Goal: Information Seeking & Learning: Learn about a topic

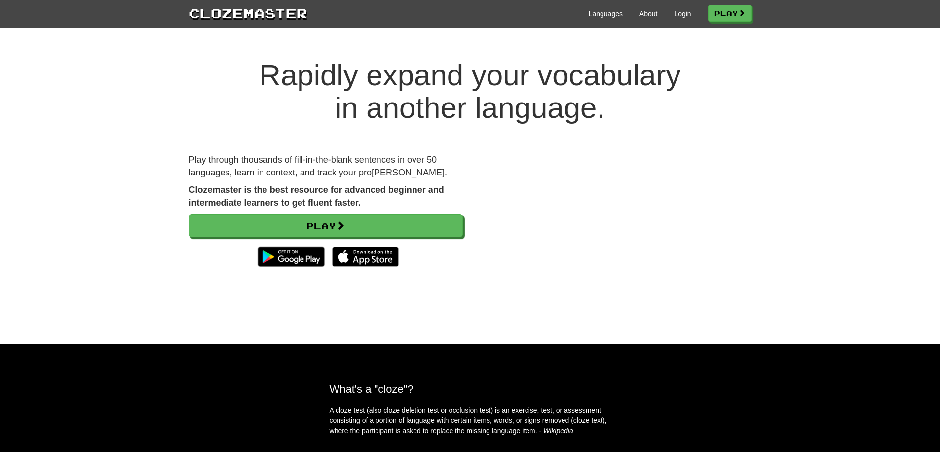
click at [674, 19] on div "Languages About Login Play" at bounding box center [529, 13] width 444 height 18
click at [676, 18] on link "Login" at bounding box center [682, 14] width 17 height 10
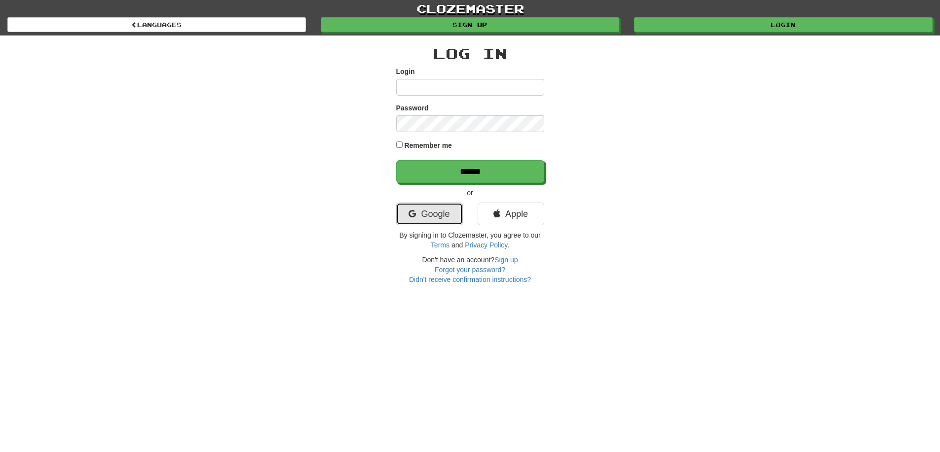
click at [427, 214] on link "Google" at bounding box center [429, 214] width 67 height 23
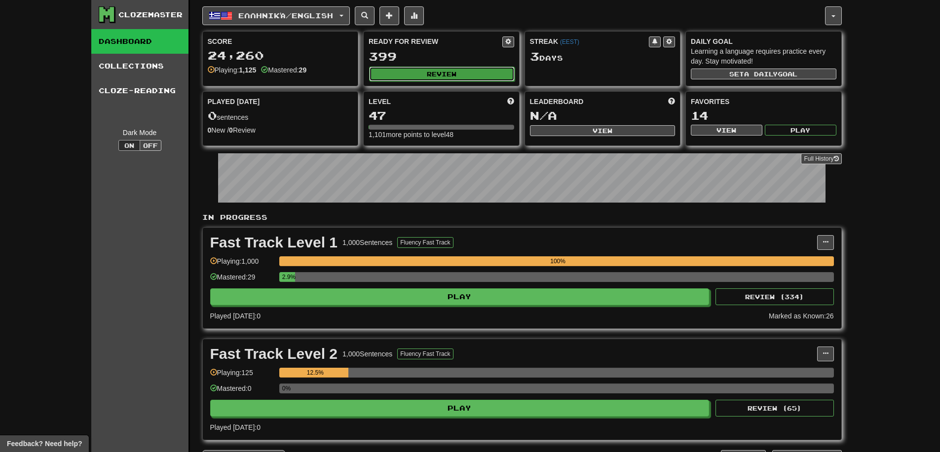
click at [451, 76] on button "Review" at bounding box center [442, 74] width 146 height 15
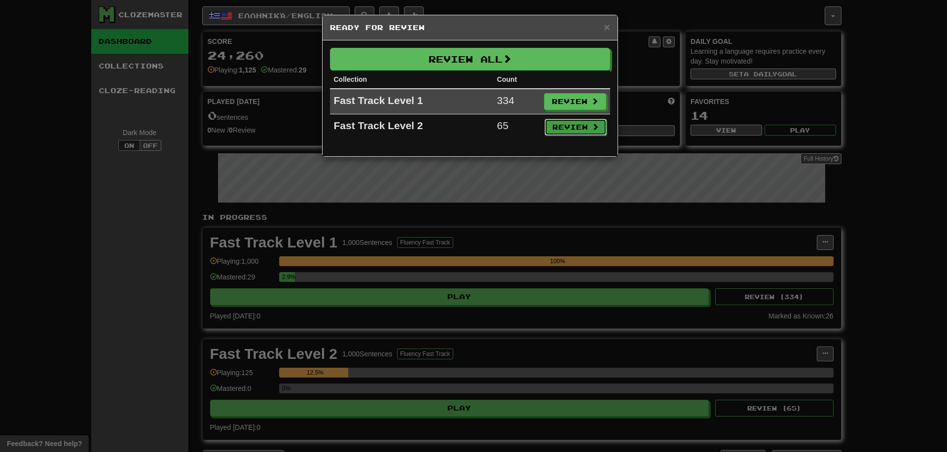
click at [578, 131] on button "Review" at bounding box center [576, 127] width 62 height 17
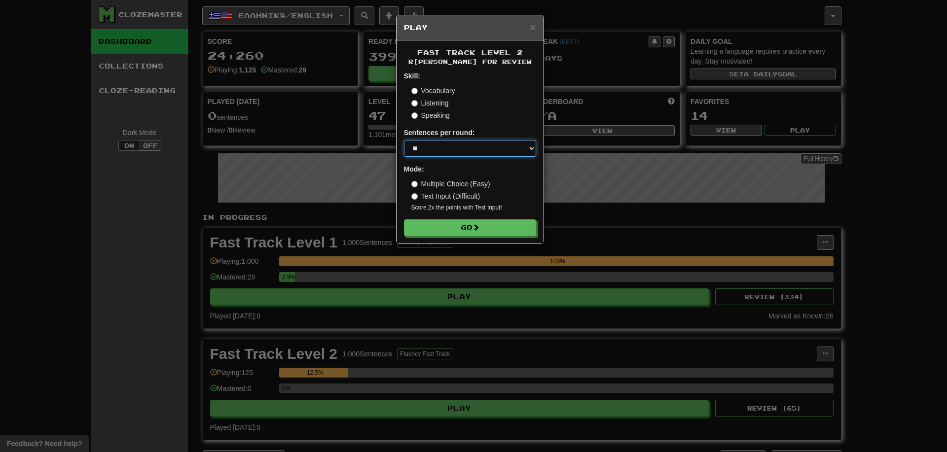
click at [471, 154] on select "* ** ** ** ** ** *** ********" at bounding box center [470, 148] width 132 height 17
select select "*"
click at [404, 140] on select "* ** ** ** ** ** *** ********" at bounding box center [470, 148] width 132 height 17
click at [473, 218] on form "Skill: Vocabulary Listening Speaking Sentences per round: * ** ** ** ** ** *** …" at bounding box center [470, 153] width 132 height 165
click at [476, 222] on button "Go" at bounding box center [471, 228] width 132 height 17
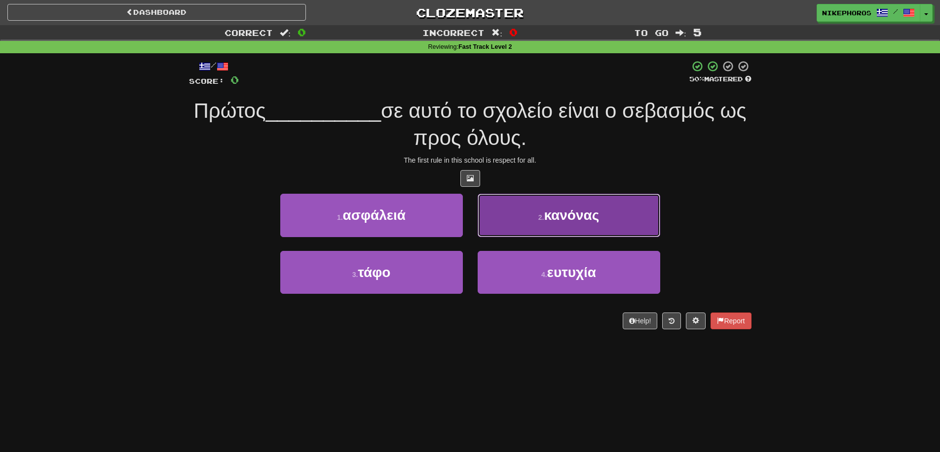
click at [603, 224] on button "2 . κανόνας" at bounding box center [569, 215] width 183 height 43
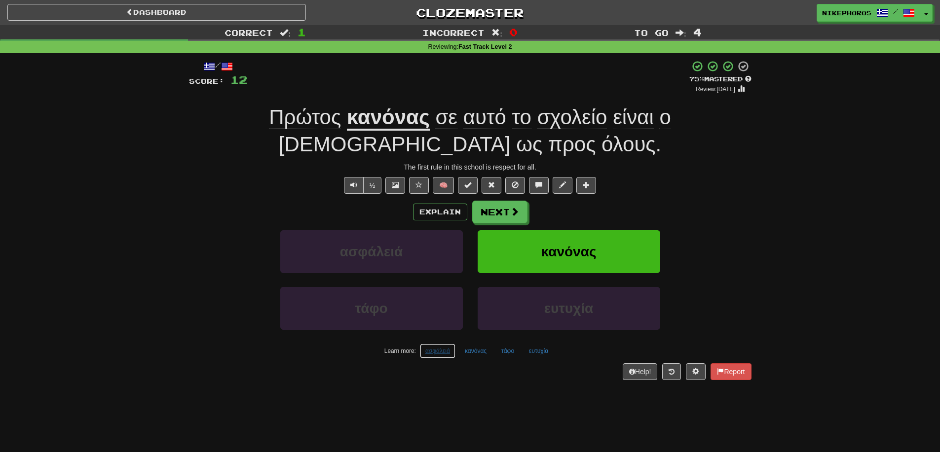
click at [440, 352] on button "ασφάλειά" at bounding box center [438, 351] width 36 height 15
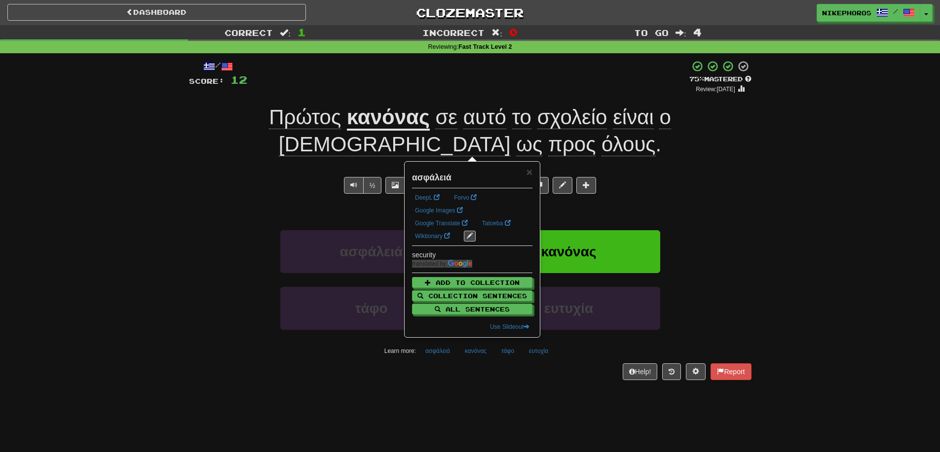
click at [439, 373] on div "Help! Report" at bounding box center [470, 372] width 562 height 17
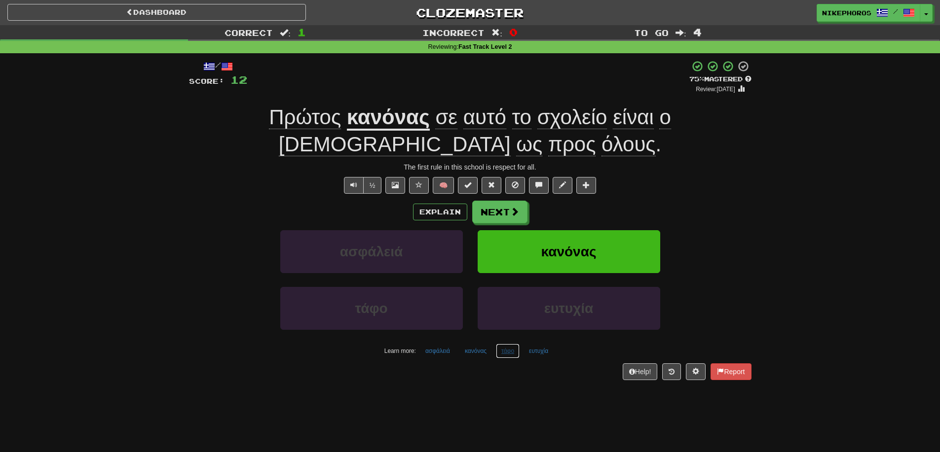
click at [515, 350] on button "τάφο" at bounding box center [508, 351] width 24 height 15
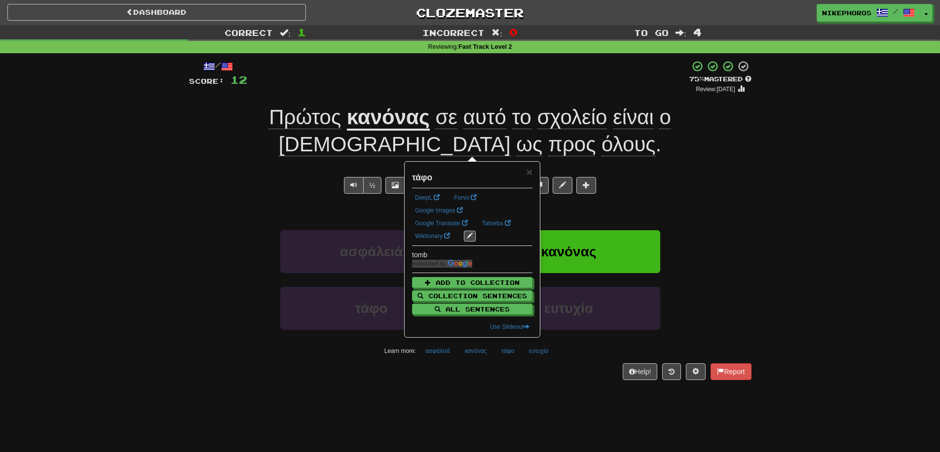
click at [497, 377] on div "Help! Report" at bounding box center [470, 372] width 562 height 17
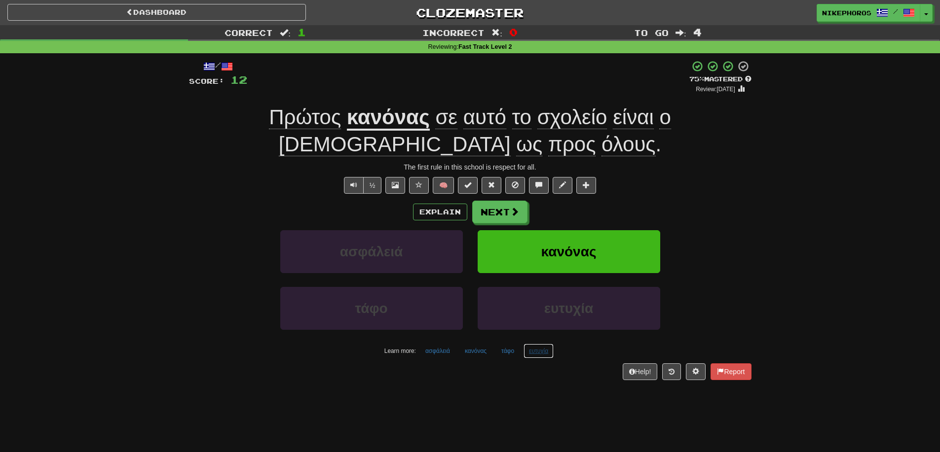
click at [542, 354] on button "ευτυχία" at bounding box center [538, 351] width 30 height 15
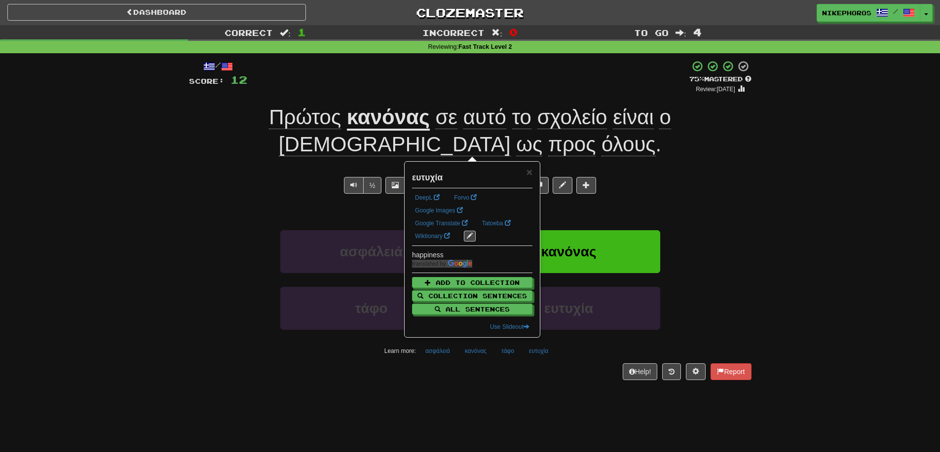
click at [537, 385] on div "/ Score: 12 + 12 75 % Mastered Review: 2025-10-15 Πρώτος κανόνας σε αυτό το σχο…" at bounding box center [470, 223] width 562 height 341
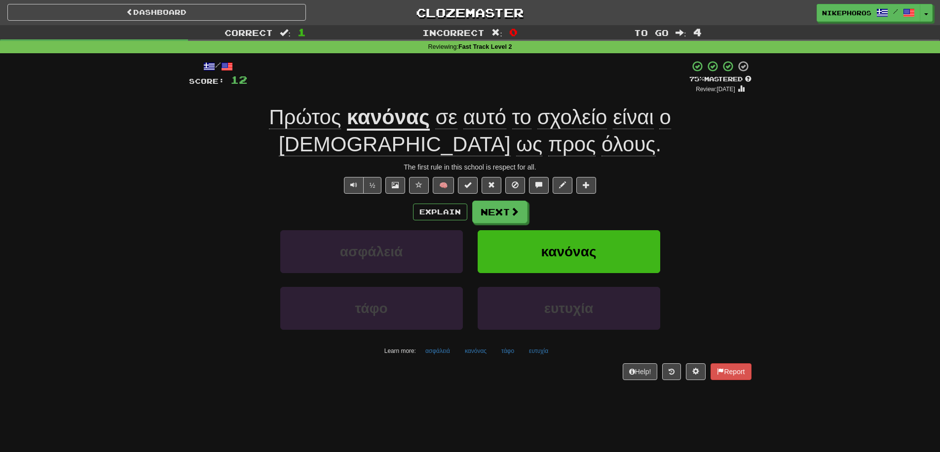
click at [752, 203] on div "/ Score: 12 + 12 75 % Mastered Review: 2025-10-15 Πρώτος κανόνας σε αυτό το σχο…" at bounding box center [470, 223] width 577 height 341
click at [492, 214] on button "Next" at bounding box center [500, 212] width 55 height 23
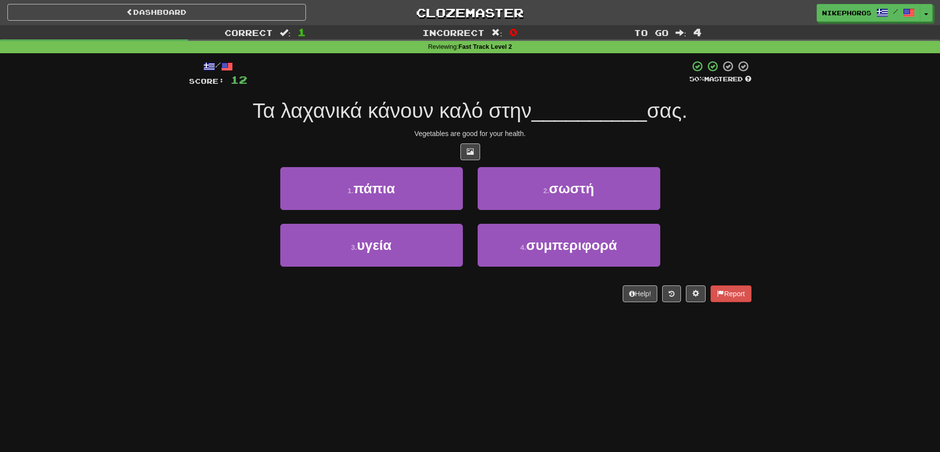
click at [737, 161] on div "/ Score: 12 50 % Mastered Τα λαχανικά κάνουν καλό στην __________ σας. Vegetabl…" at bounding box center [470, 181] width 562 height 242
click at [500, 113] on span "Τα λαχανικά κάνουν καλό στην" at bounding box center [392, 110] width 279 height 23
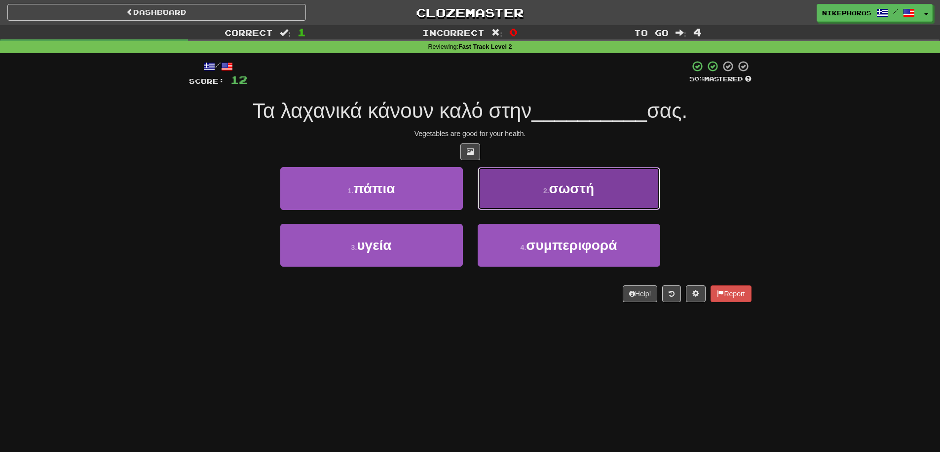
click at [566, 191] on span "σωστή" at bounding box center [571, 188] width 45 height 15
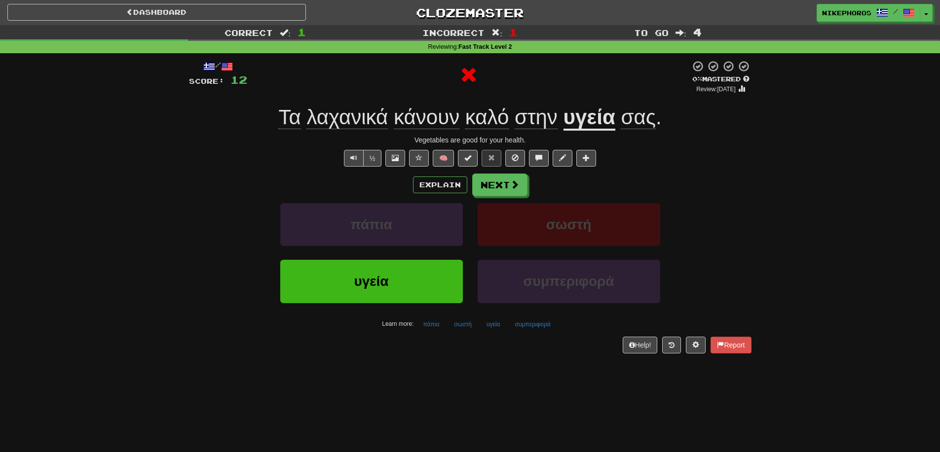
click at [730, 135] on div "Vegetables are good for your health." at bounding box center [470, 140] width 562 height 10
click at [362, 119] on span "λαχανικά" at bounding box center [346, 118] width 81 height 24
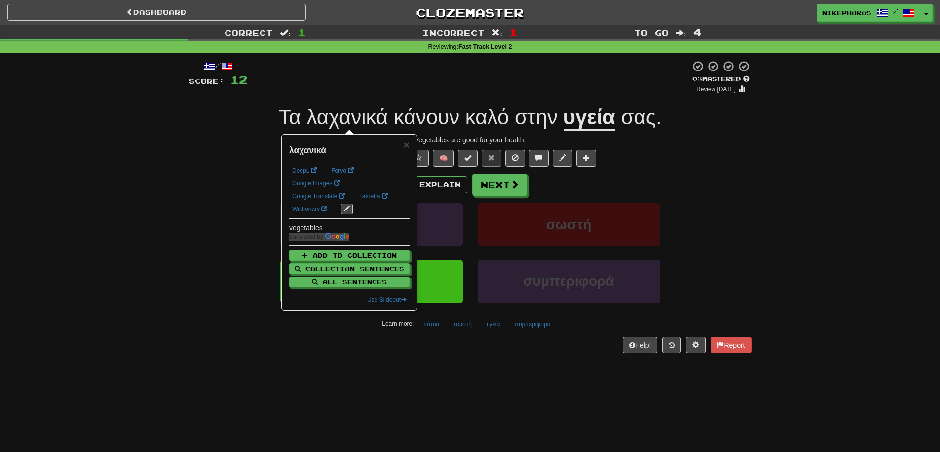
click at [687, 181] on div "Explain Next" at bounding box center [470, 185] width 562 height 23
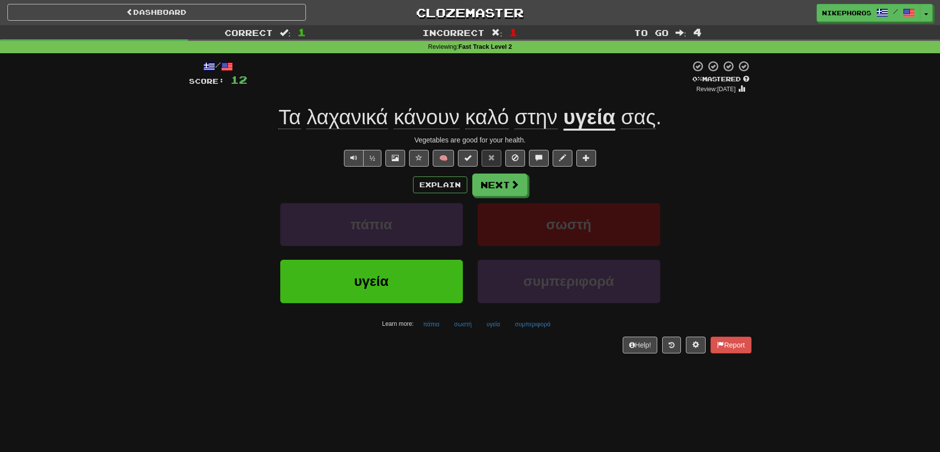
click at [490, 356] on div "/ Score: 12 0 % Mastered Review: 2025-09-15 Τα λαχανικά κάνουν καλό στην υγεία …" at bounding box center [470, 210] width 562 height 314
click at [495, 332] on div "/ Score: 12 0 % Mastered Review: 2025-09-15 Τα λαχανικά κάνουν καλό στην υγεία …" at bounding box center [470, 206] width 562 height 293
click at [549, 362] on div "/ Score: 12 0 % Mastered Review: 2025-09-15 Τα λαχανικά κάνουν καλό στην υγεία …" at bounding box center [470, 210] width 562 height 314
click at [546, 322] on button "συμπεριφορά" at bounding box center [532, 324] width 46 height 15
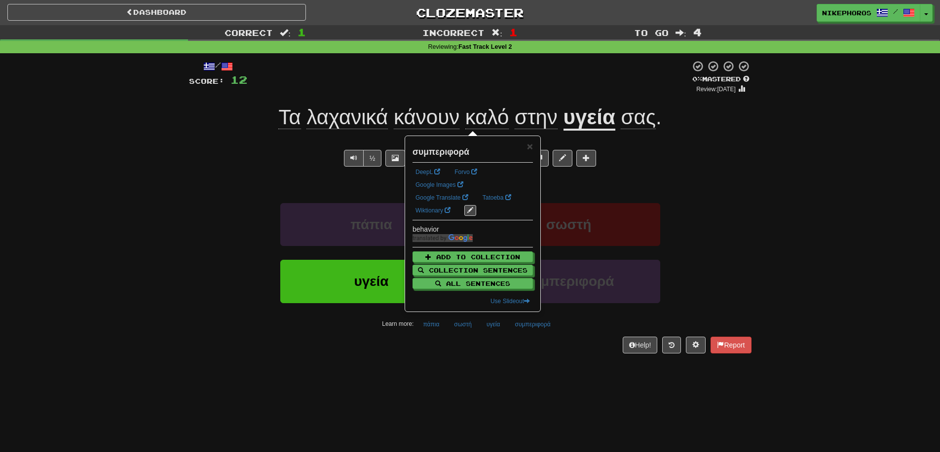
click at [545, 335] on div "/ Score: 12 0 % Mastered Review: 2025-09-15 Τα λαχανικά κάνουν καλό στην υγεία …" at bounding box center [470, 206] width 562 height 293
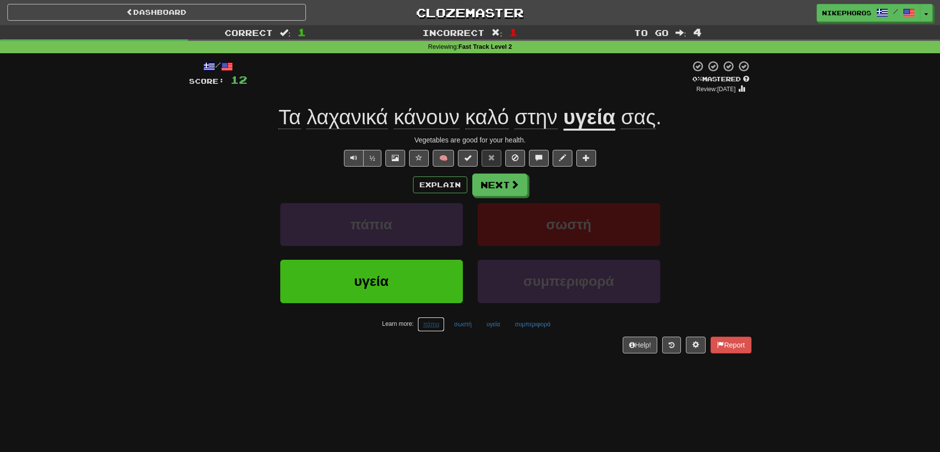
click at [443, 328] on button "πάπια" at bounding box center [430, 324] width 27 height 15
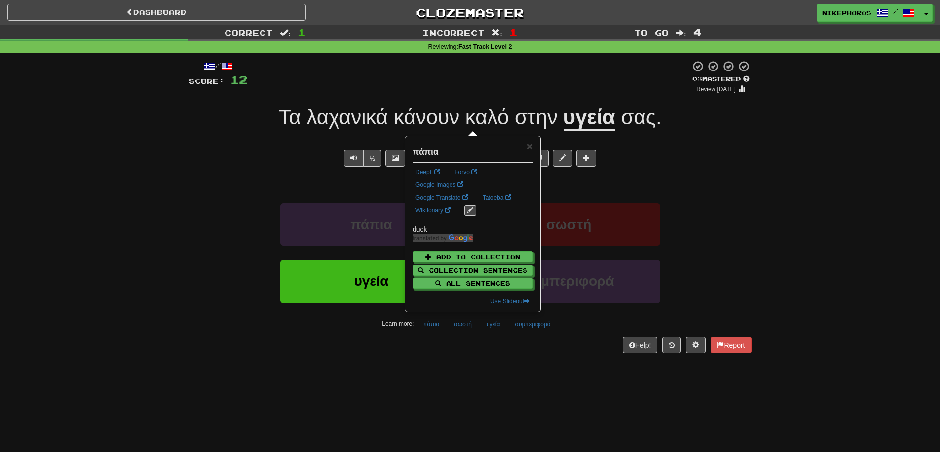
click at [457, 361] on div "/ Score: 12 0 % Mastered Review: 2025-09-15 Τα λαχανικά κάνουν καλό στην υγεία …" at bounding box center [470, 210] width 562 height 314
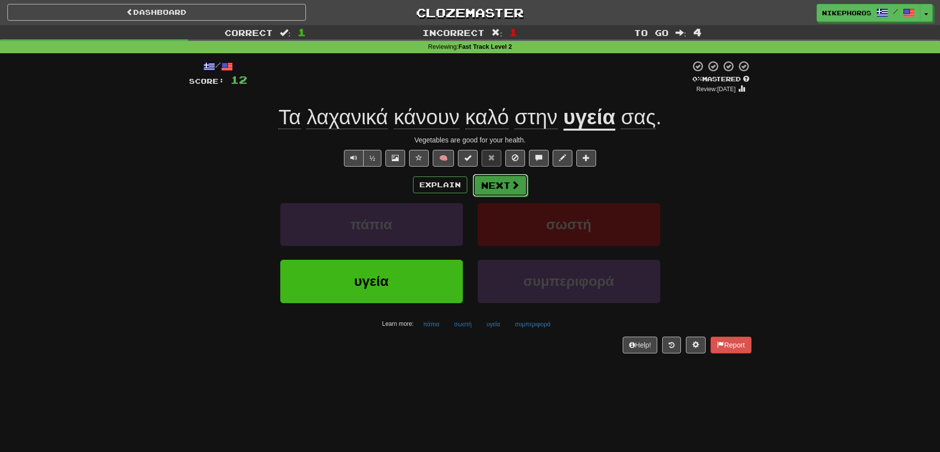
click at [487, 186] on button "Next" at bounding box center [500, 185] width 55 height 23
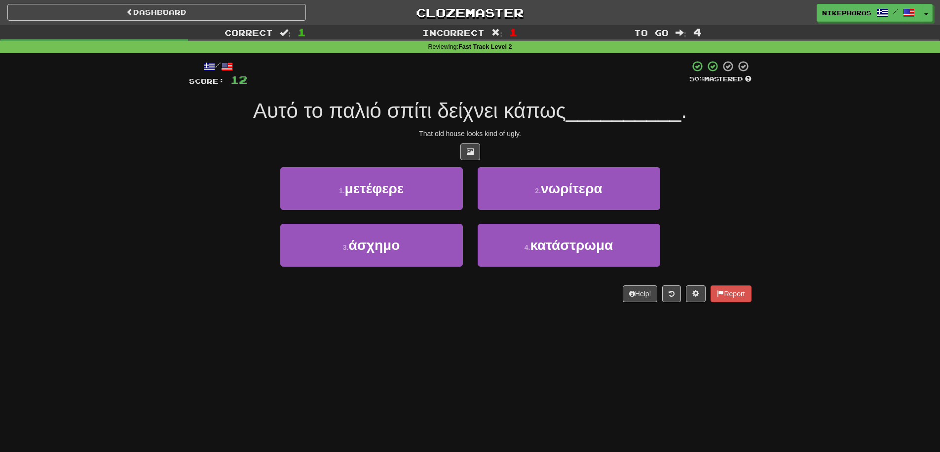
click at [513, 301] on div "Help! Report" at bounding box center [470, 294] width 562 height 17
click at [341, 108] on span "Αυτό το παλιό σπίτι δείχνει κάπως" at bounding box center [409, 110] width 313 height 23
click at [349, 108] on span "Αυτό το παλιό σπίτι δείχνει κάπως" at bounding box center [409, 110] width 313 height 23
drag, startPoint x: 487, startPoint y: 117, endPoint x: 492, endPoint y: 116, distance: 5.0
click at [488, 117] on span "Αυτό το παλιό σπίτι δείχνει κάπως" at bounding box center [409, 110] width 313 height 23
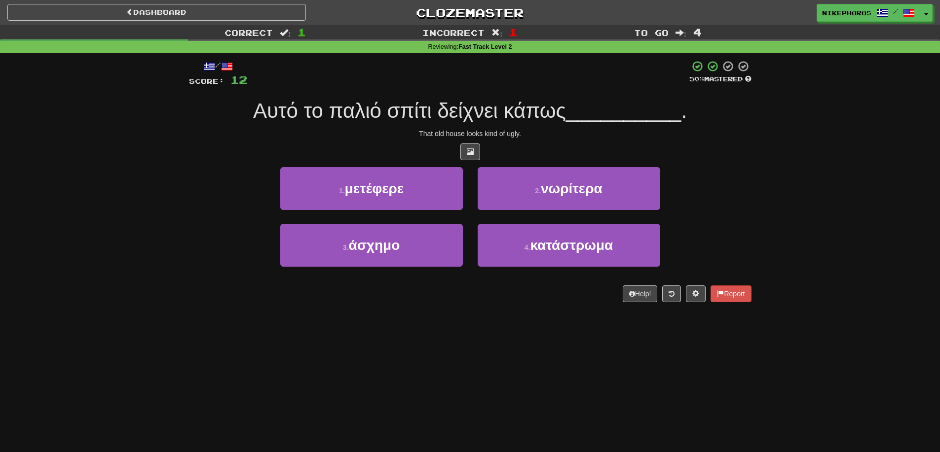
click at [543, 109] on span "Αυτό το παλιό σπίτι δείχνει κάπως" at bounding box center [409, 110] width 313 height 23
click at [566, 108] on span "Αυτό το παλιό σπίτι δείχνει κάπως" at bounding box center [409, 110] width 313 height 23
drag, startPoint x: 403, startPoint y: 258, endPoint x: 527, endPoint y: 100, distance: 200.9
click at [403, 257] on button "3 . άσχημο" at bounding box center [371, 245] width 183 height 43
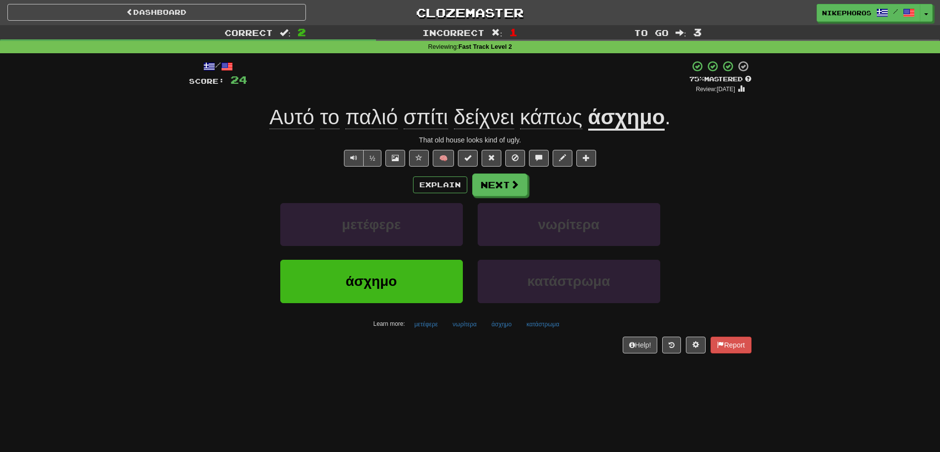
click at [755, 184] on div "/ Score: 24 + 12 75 % Mastered Review: 2025-10-15 Αυτό το παλιό σπίτι δείχνει κ…" at bounding box center [470, 210] width 577 height 314
click at [495, 122] on span "δείχνει" at bounding box center [484, 118] width 61 height 24
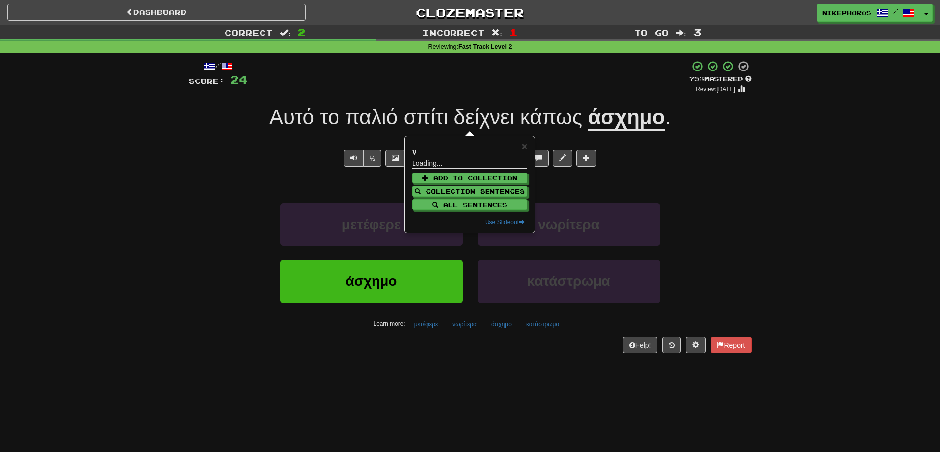
click at [711, 145] on div "That old house looks kind of ugly." at bounding box center [470, 140] width 562 height 10
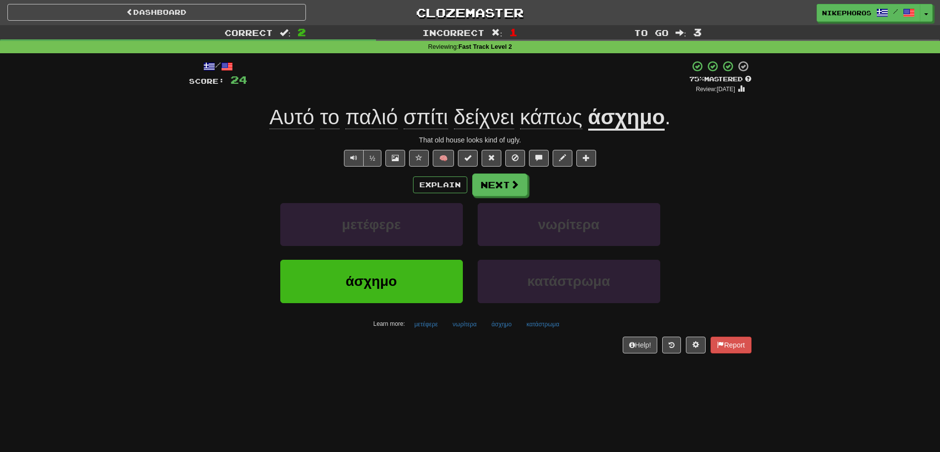
click at [500, 113] on span "δείχνει" at bounding box center [484, 118] width 61 height 24
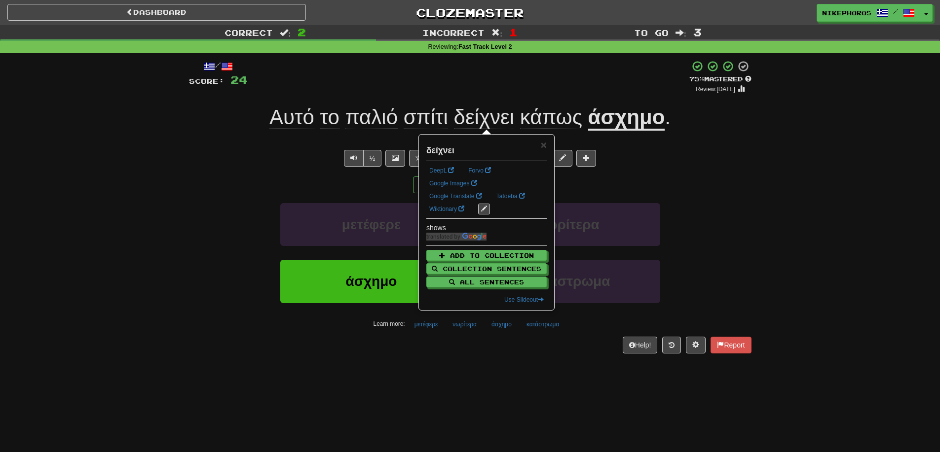
click at [514, 99] on div "/ Score: 24 + 12 75 % Mastered Review: 2025-10-15 Αυτό το παλιό σπίτι δείχνει κ…" at bounding box center [470, 206] width 562 height 293
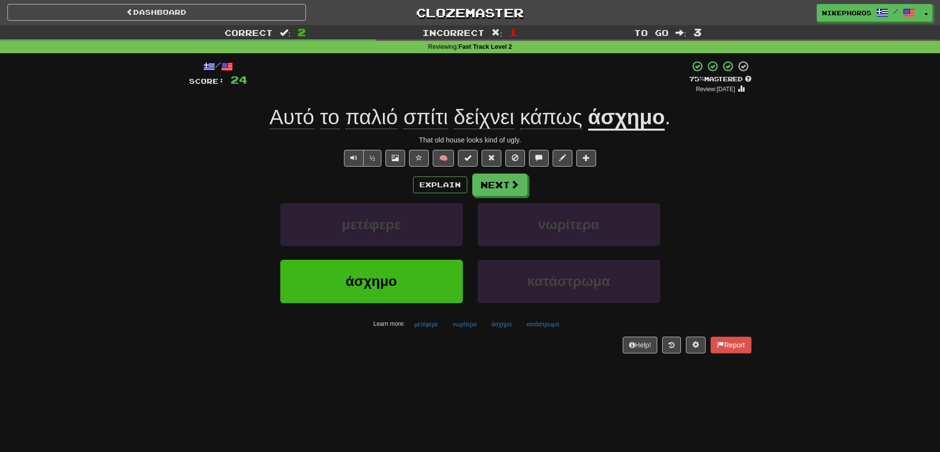
click at [568, 119] on span "κάπως" at bounding box center [551, 118] width 62 height 24
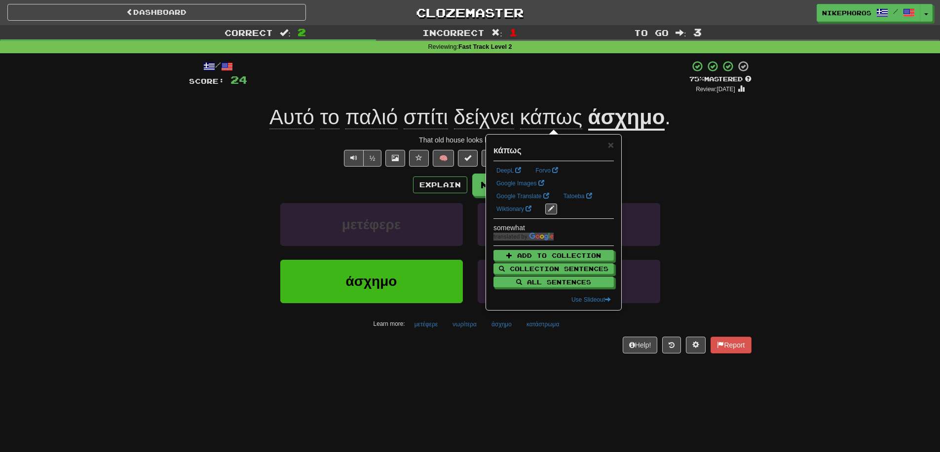
click at [705, 150] on div "½ 🧠" at bounding box center [470, 158] width 562 height 17
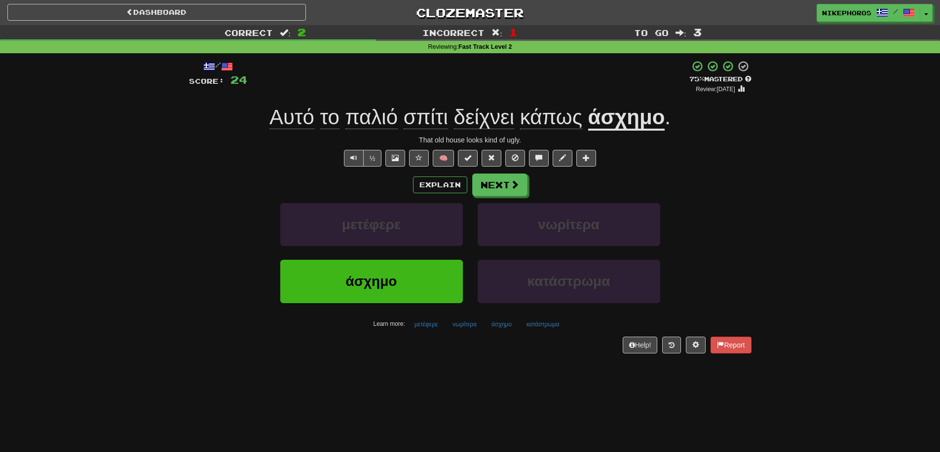
click at [185, 224] on div "/ Score: 24 + 12 75 % Mastered Review: 2025-10-15 Αυτό το παλιό σπίτι δείχνει κ…" at bounding box center [470, 210] width 577 height 314
click at [534, 324] on button "κατάστρωμα" at bounding box center [543, 324] width 44 height 15
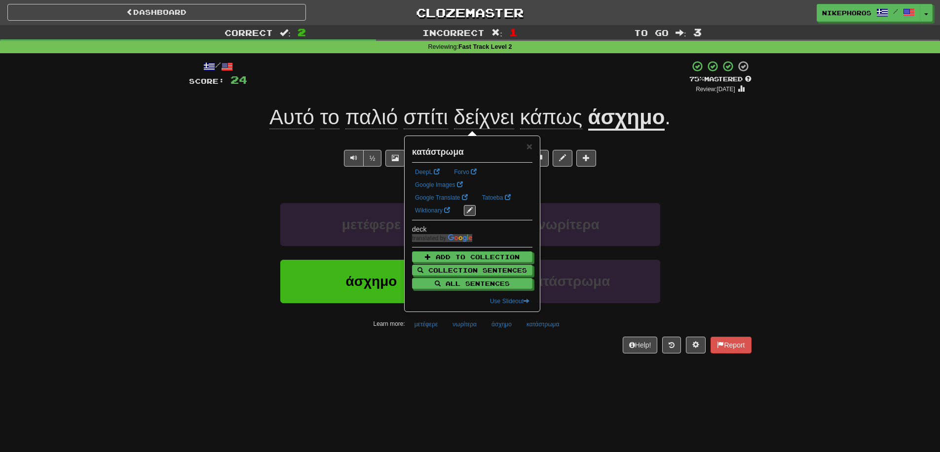
click at [537, 358] on div "/ Score: 24 + 12 75 % Mastered Review: 2025-10-15 Αυτό το παλιό σπίτι δείχνει κ…" at bounding box center [470, 210] width 562 height 314
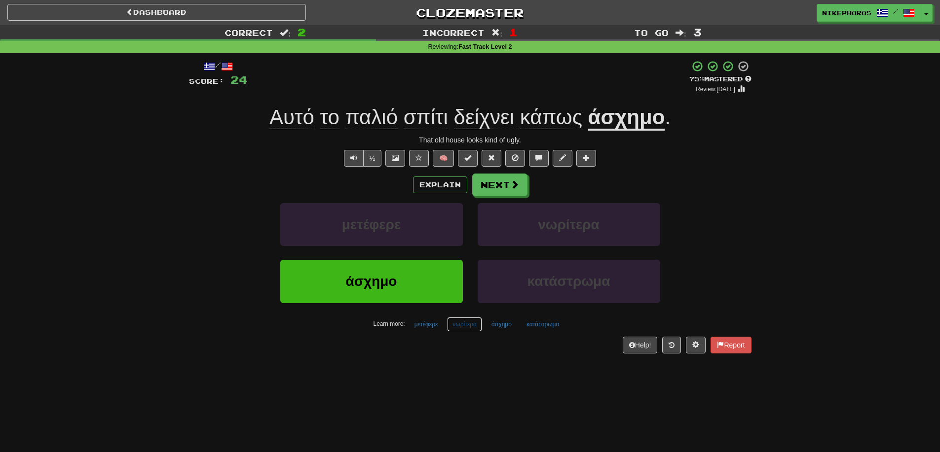
click at [463, 329] on button "νωρίτερα" at bounding box center [464, 324] width 35 height 15
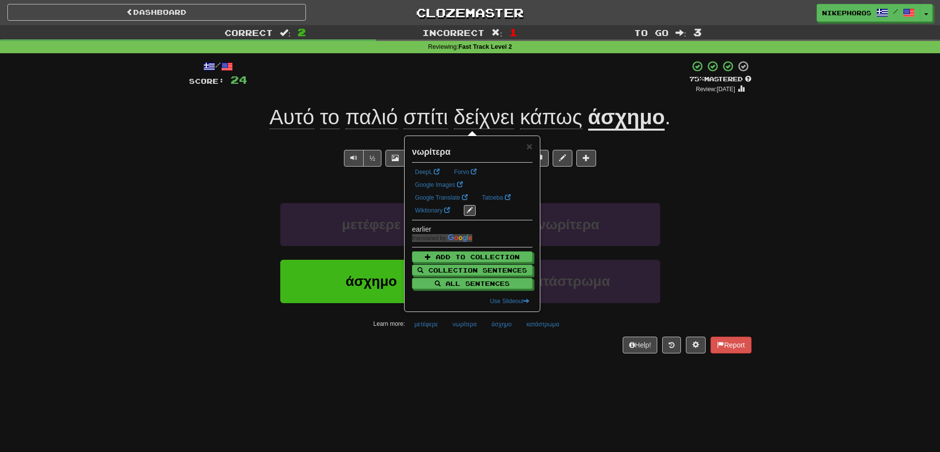
click at [471, 348] on div "Help! Report" at bounding box center [470, 345] width 562 height 17
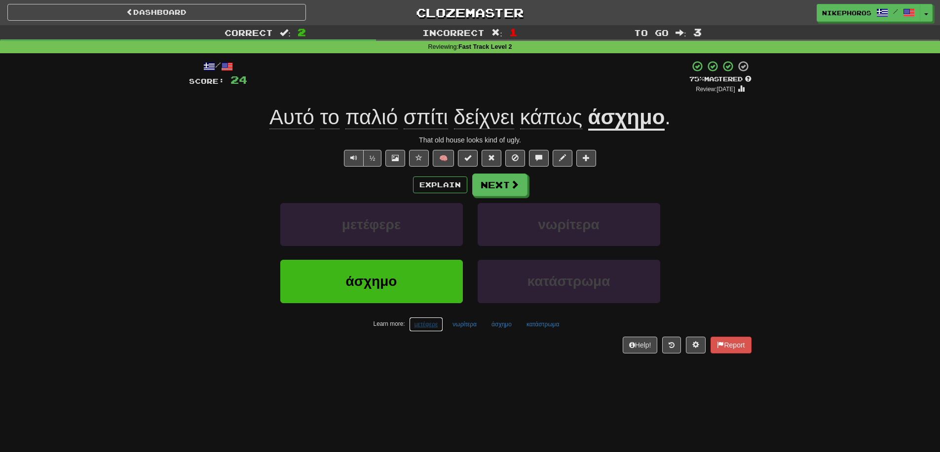
click at [427, 322] on button "μετέφερε" at bounding box center [426, 324] width 35 height 15
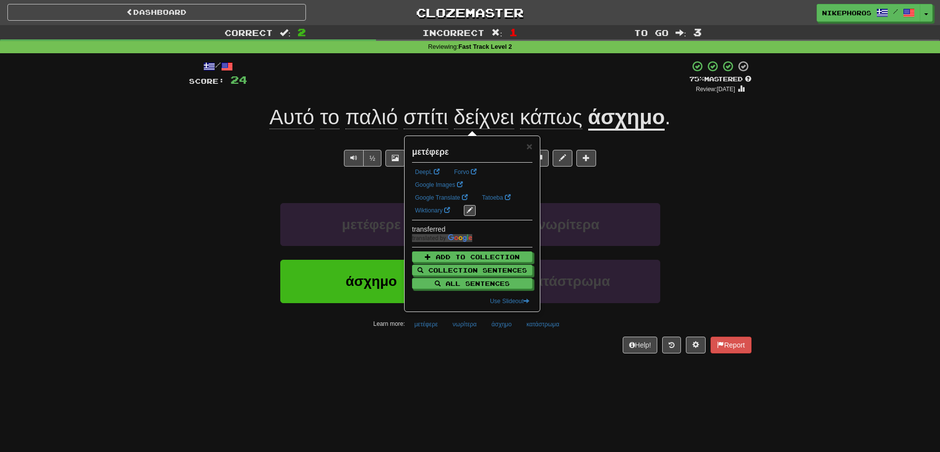
click at [466, 368] on div "Dashboard Clozemaster Nikephoros / Toggle Dropdown Dashboard Leaderboard Activi…" at bounding box center [470, 226] width 940 height 452
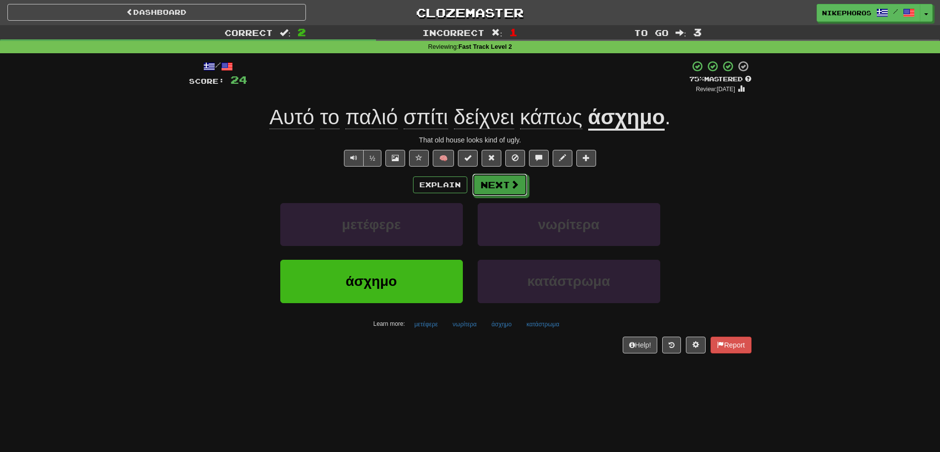
click at [502, 197] on div "Explain Next μετέφερε νωρίτερα άσχημο κατάστρωμα Learn more: μετέφερε νωρίτερα …" at bounding box center [470, 253] width 562 height 158
click at [506, 194] on button "Next" at bounding box center [500, 185] width 55 height 23
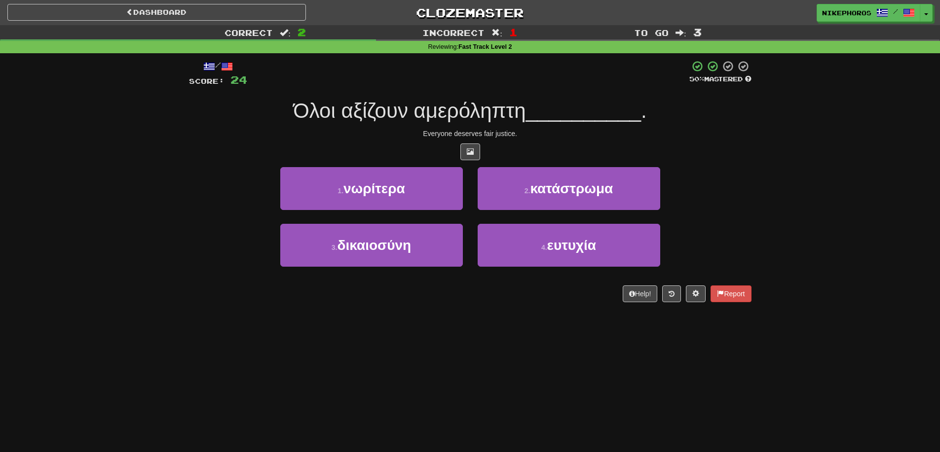
click at [527, 142] on div "/ Score: 24 50 % Mastered Όλοι αξίζουν αμερόληπτη __________ . Everyone deserve…" at bounding box center [470, 181] width 562 height 242
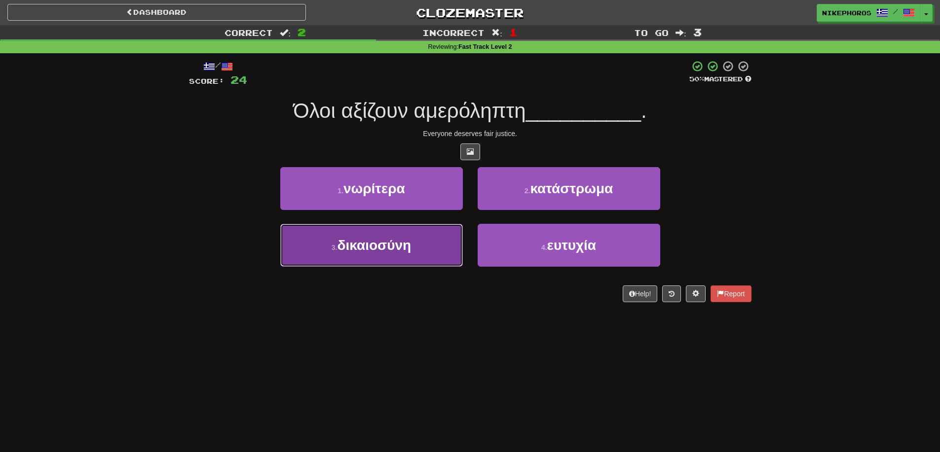
click at [438, 260] on button "3 . δικαιοσύνη" at bounding box center [371, 245] width 183 height 43
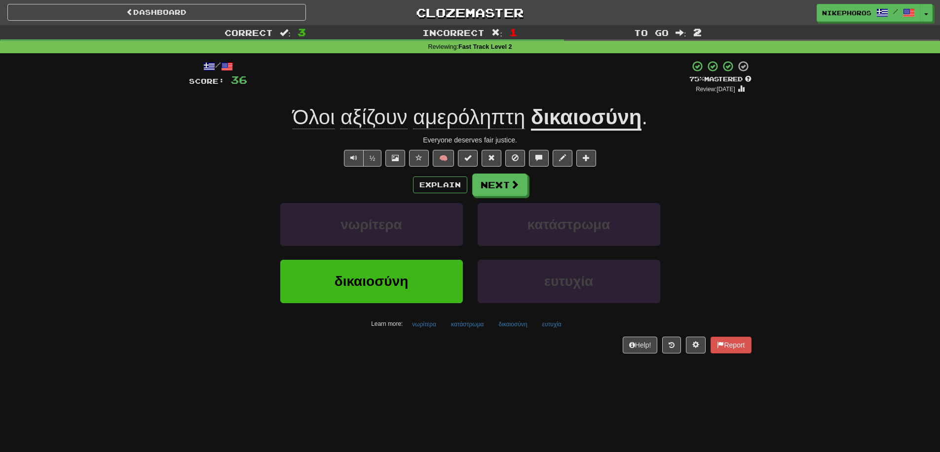
click at [494, 113] on span "αμερόληπτη" at bounding box center [469, 118] width 112 height 24
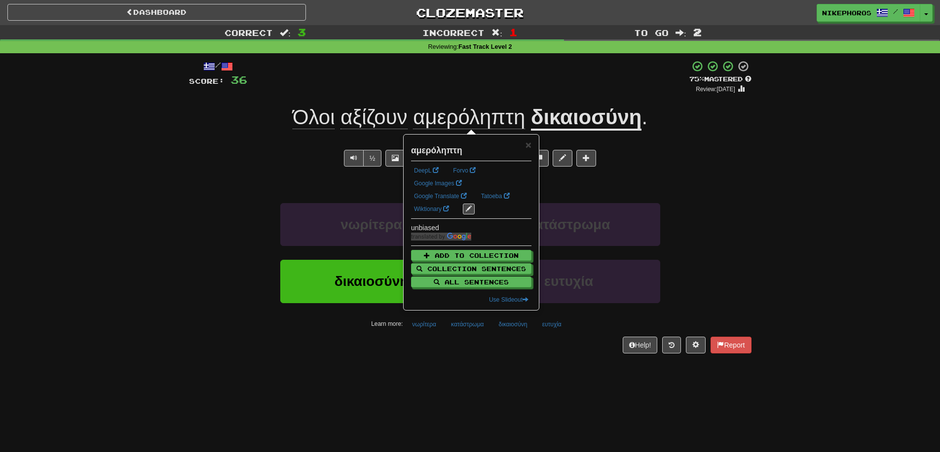
click at [524, 90] on div "+ 12" at bounding box center [468, 77] width 442 height 34
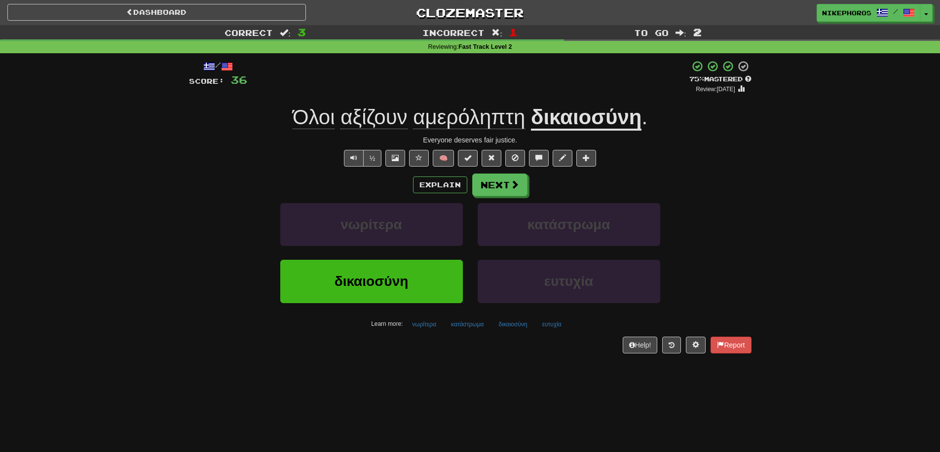
click at [476, 116] on span "αμερόληπτη" at bounding box center [469, 118] width 112 height 24
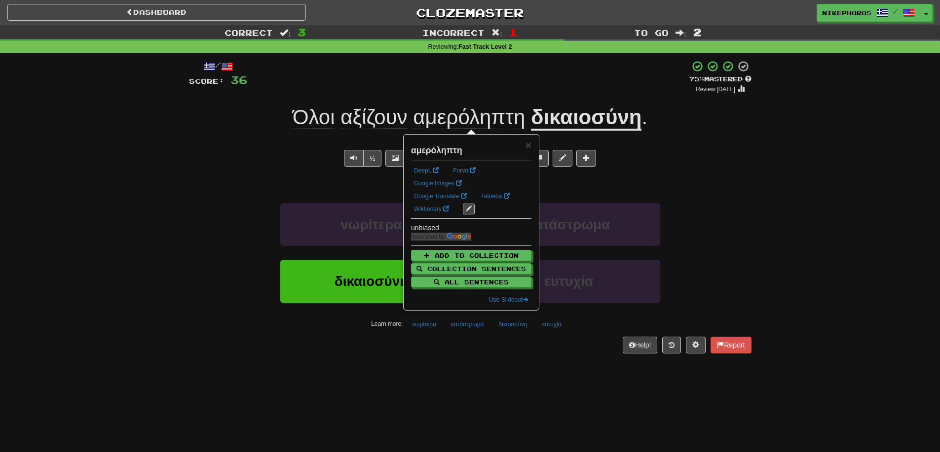
click at [542, 102] on div "/ Score: 36 + 12 75 % Mastered Review: 2025-10-15 Όλοι αξίζουν αμερόληπτη δικαι…" at bounding box center [470, 206] width 562 height 293
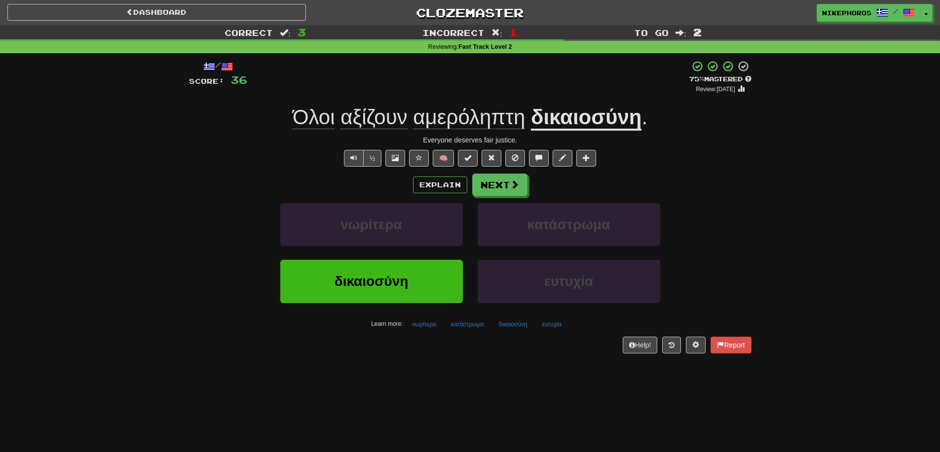
click at [234, 150] on div "½ 🧠" at bounding box center [470, 158] width 562 height 17
click at [705, 160] on div "½ 🧠" at bounding box center [470, 158] width 562 height 17
click at [594, 111] on u "δικαιοσύνη" at bounding box center [586, 118] width 111 height 25
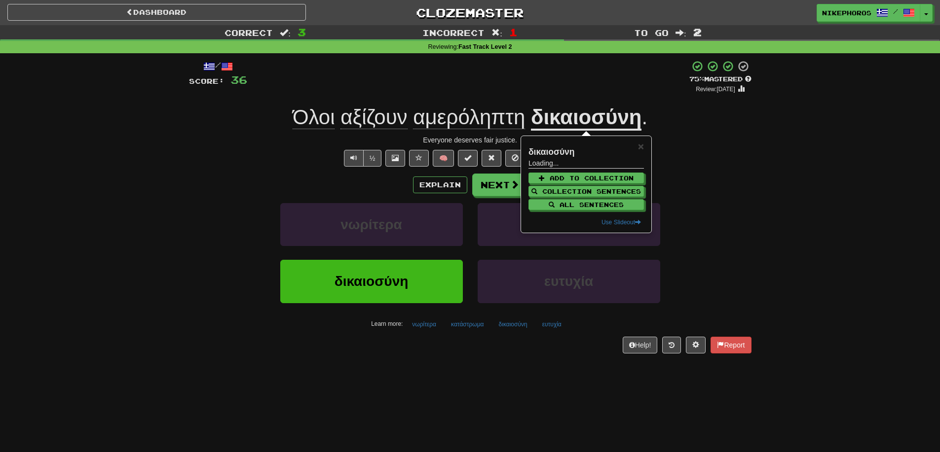
click at [783, 163] on div "Correct : 3 Incorrect : 1 To go : 2 Reviewing : Fast Track Level 2 / Score: 36 …" at bounding box center [470, 196] width 940 height 342
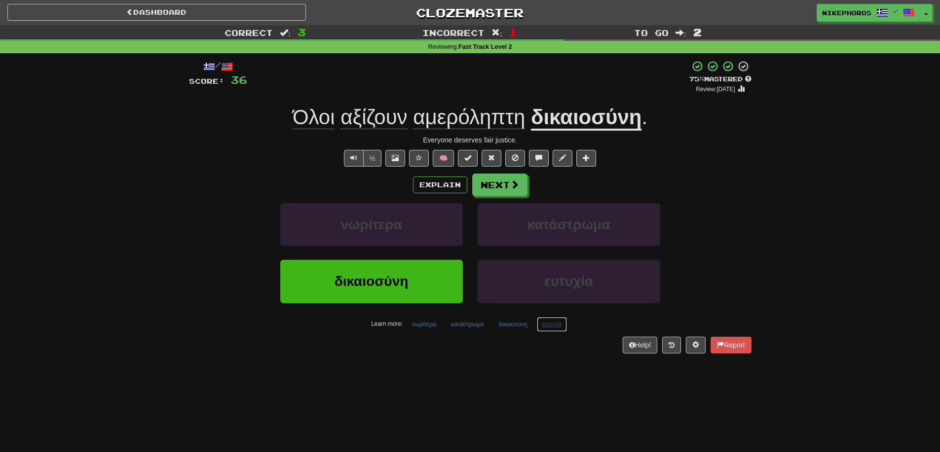
click at [545, 329] on button "ευτυχία" at bounding box center [552, 324] width 30 height 15
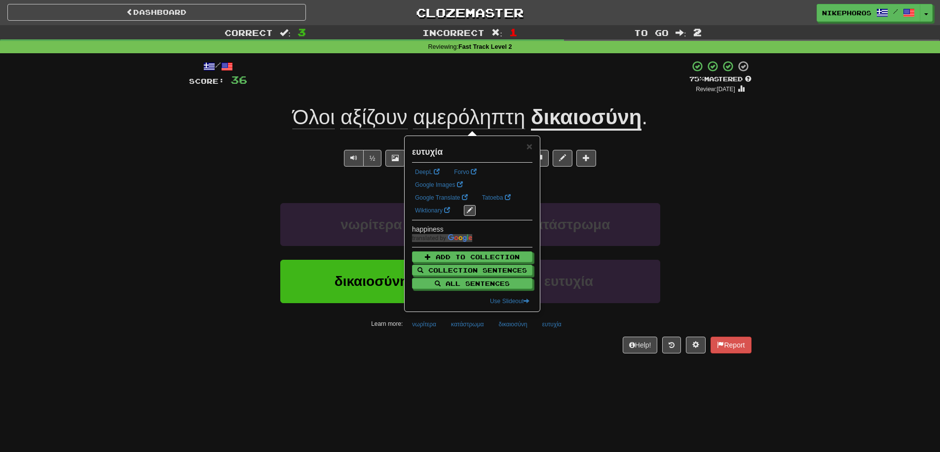
click at [560, 358] on div "/ Score: 36 + 12 75 % Mastered Review: 2025-10-15 Όλοι αξίζουν αμερόληπτη δικαι…" at bounding box center [470, 210] width 562 height 314
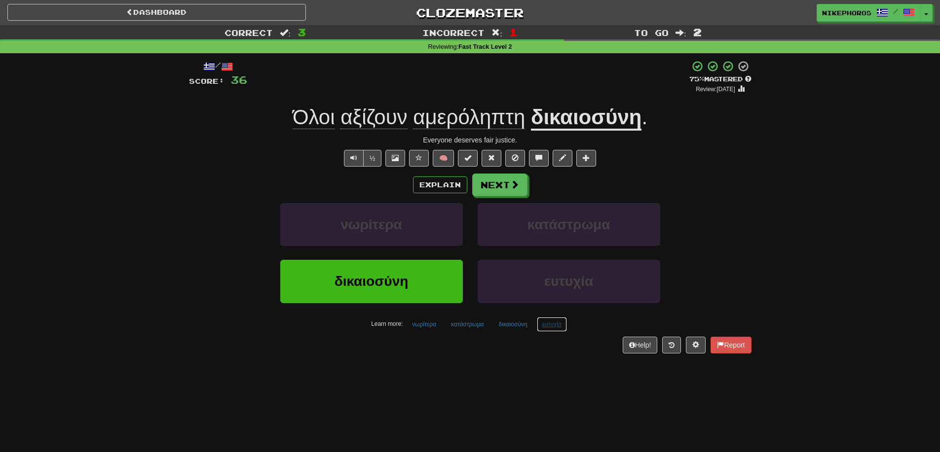
click at [566, 322] on button "ευτυχία" at bounding box center [552, 324] width 30 height 15
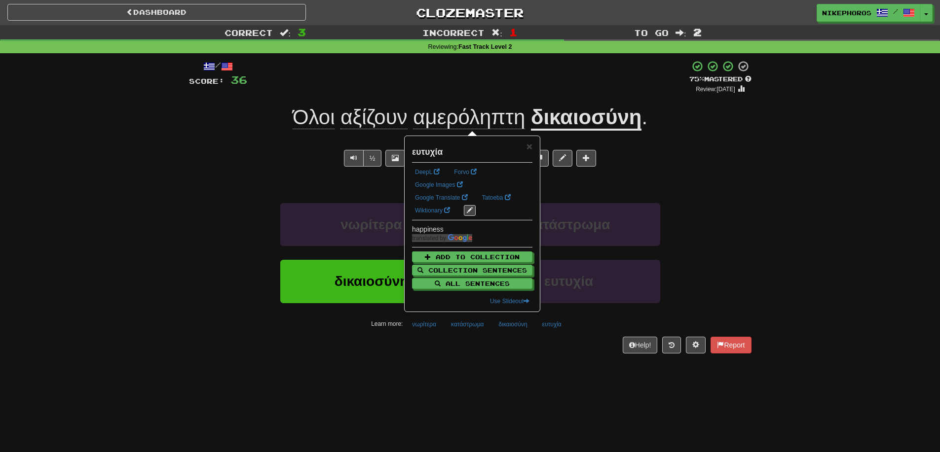
click at [569, 354] on div "/ Score: 36 + 12 75 % Mastered Review: 2025-10-15 Όλοι αξίζουν αμερόληπτη δικαι…" at bounding box center [470, 210] width 562 height 314
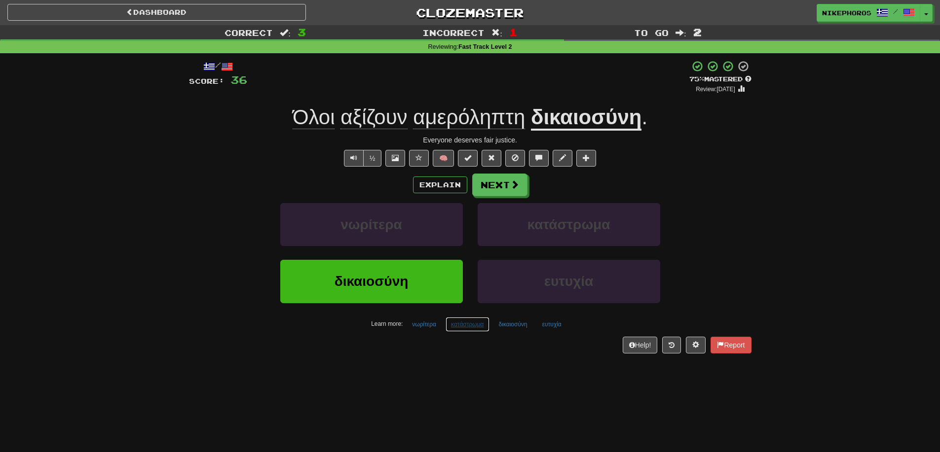
click at [484, 328] on button "κατάστρωμα" at bounding box center [468, 324] width 44 height 15
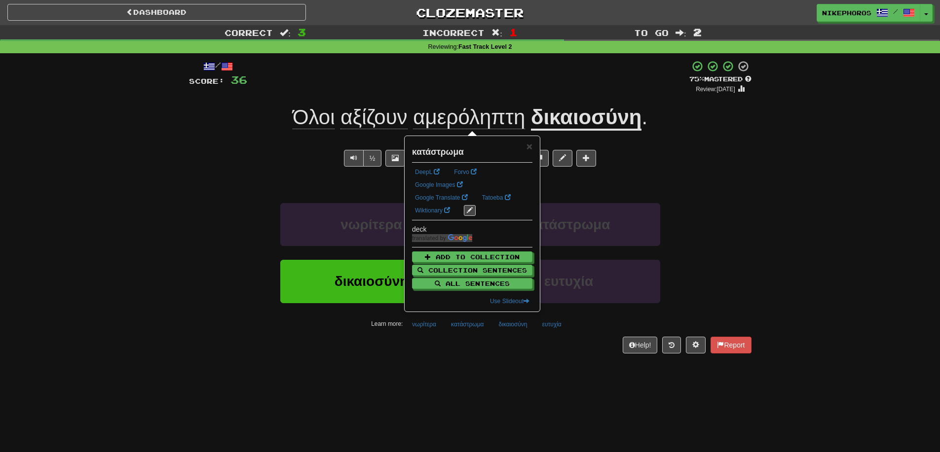
click at [507, 364] on div "/ Score: 36 + 12 75 % Mastered Review: 2025-10-15 Όλοι αξίζουν αμερόληπτη δικαι…" at bounding box center [470, 210] width 562 height 314
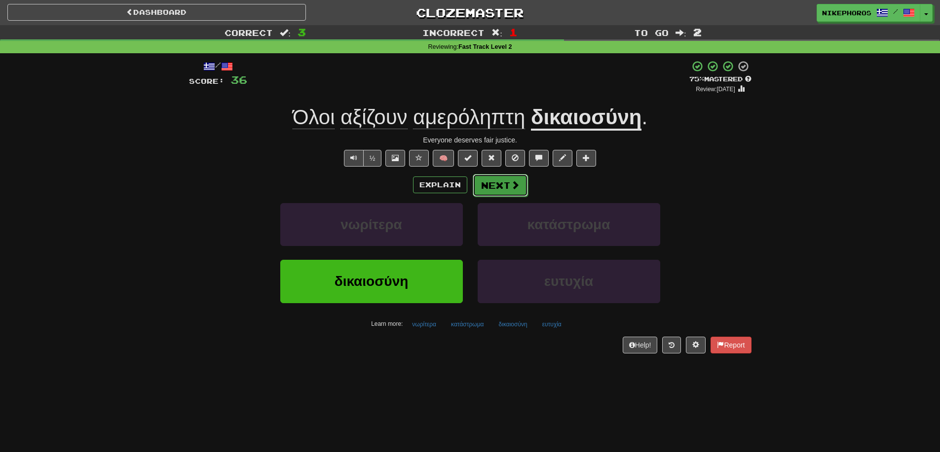
click at [487, 183] on button "Next" at bounding box center [500, 185] width 55 height 23
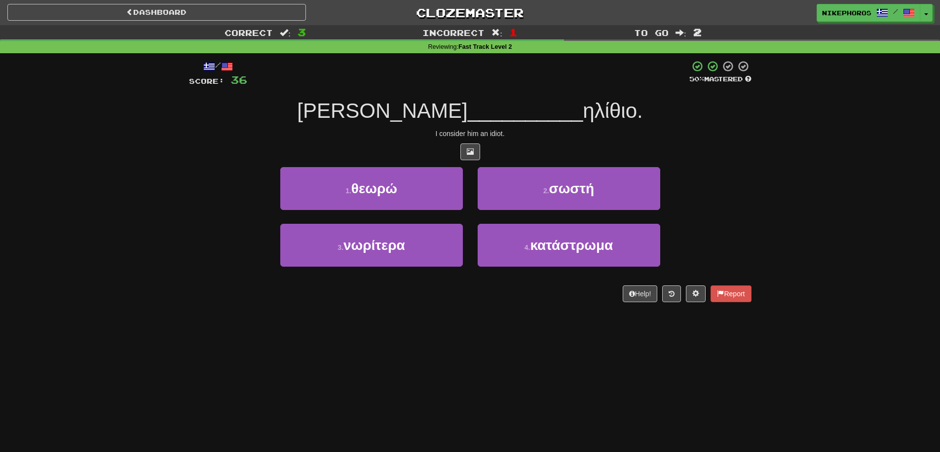
click at [509, 145] on div at bounding box center [470, 152] width 562 height 17
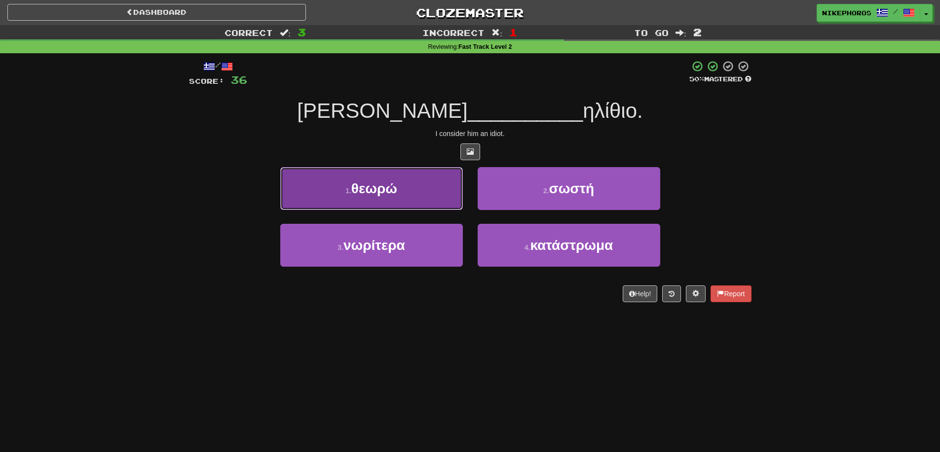
click at [428, 183] on button "1 . θεωρώ" at bounding box center [371, 188] width 183 height 43
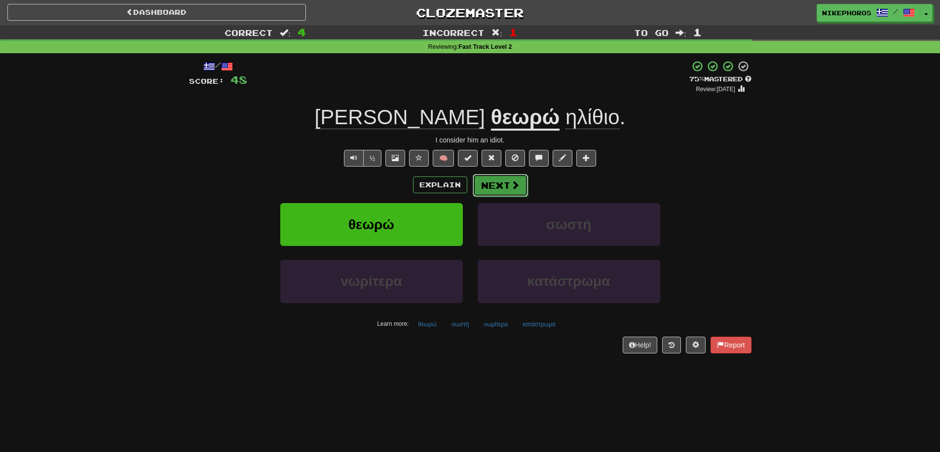
click at [506, 182] on button "Next" at bounding box center [500, 185] width 55 height 23
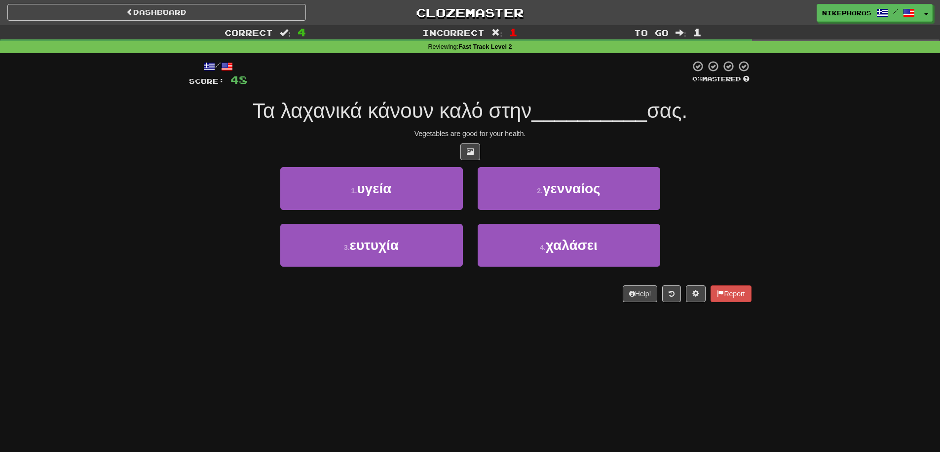
click at [589, 123] on div "Τα λαχανικά κάνουν καλό στην __________ σας." at bounding box center [470, 111] width 562 height 27
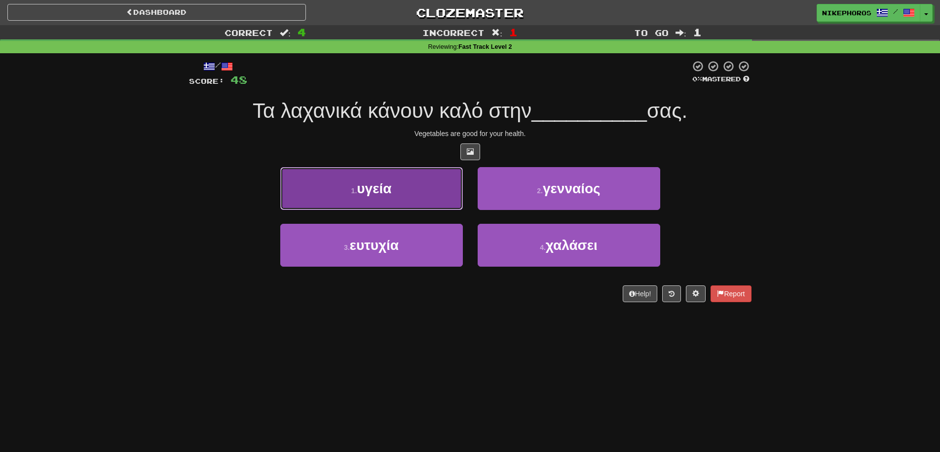
click at [419, 184] on button "1 . υγεία" at bounding box center [371, 188] width 183 height 43
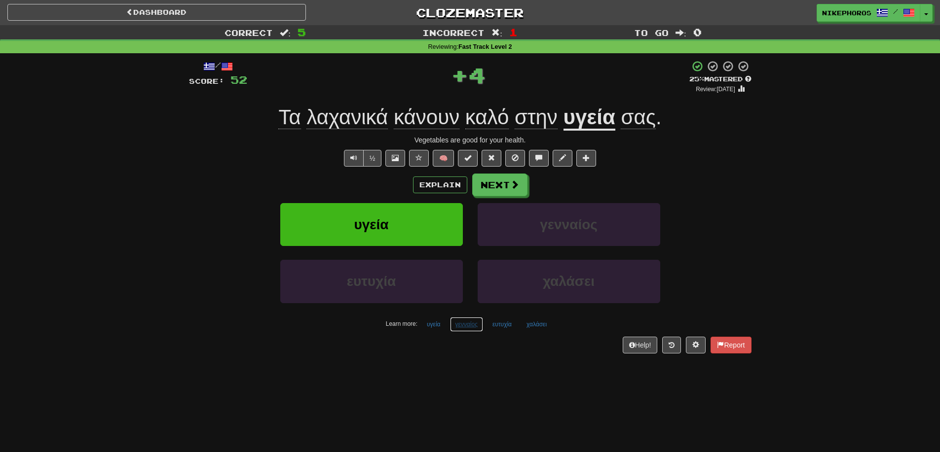
click at [470, 329] on button "γενναίος" at bounding box center [466, 324] width 33 height 15
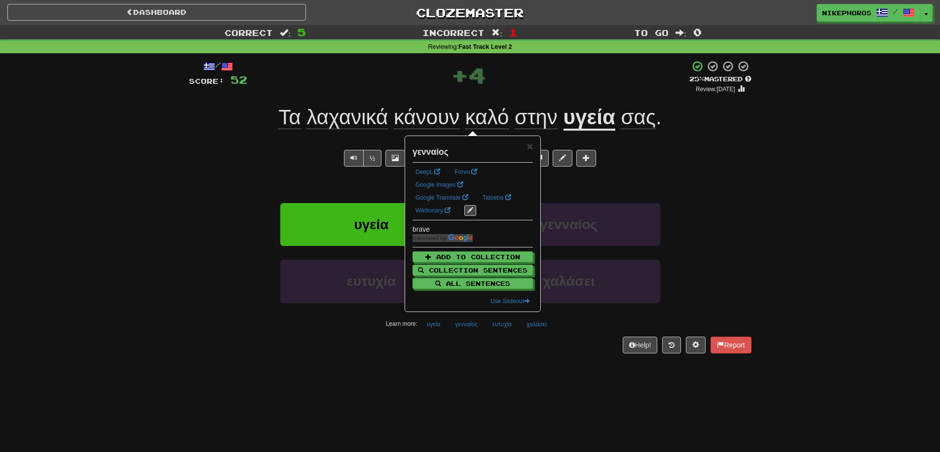
click at [490, 367] on div "/ Score: 52 + 4 25 % Mastered Review: 2025-09-16 Τα λαχανικά κάνουν καλό στην υ…" at bounding box center [470, 210] width 562 height 314
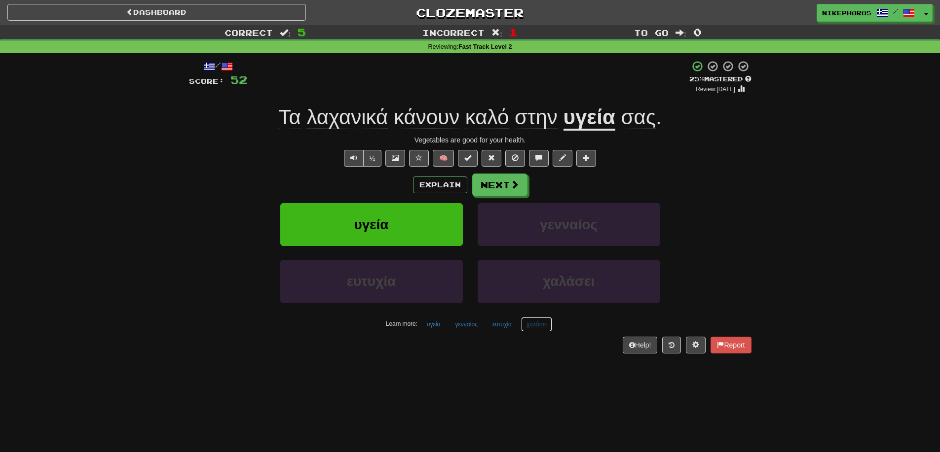
click at [540, 329] on button "χαλάσει" at bounding box center [536, 324] width 31 height 15
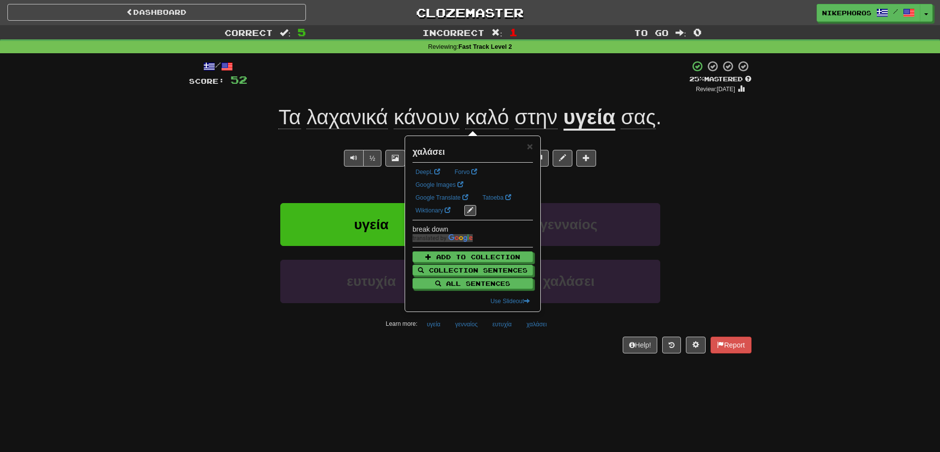
click at [539, 358] on div "/ Score: 52 + 4 25 % Mastered Review: 2025-09-16 Τα λαχανικά κάνουν καλό στην υ…" at bounding box center [470, 210] width 562 height 314
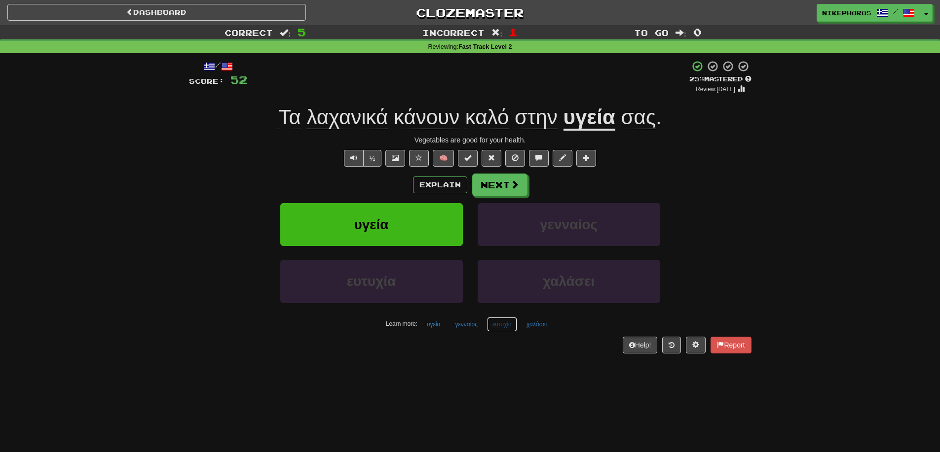
click at [495, 329] on button "ευτυχία" at bounding box center [502, 324] width 30 height 15
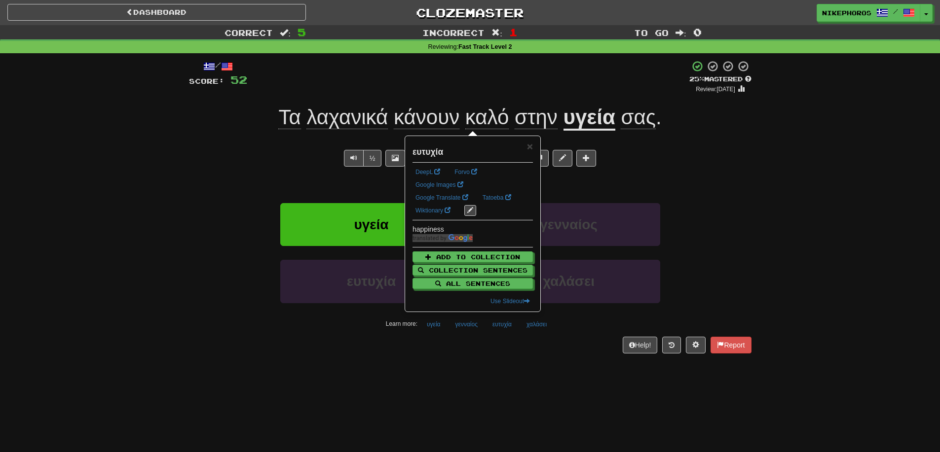
click at [541, 364] on div "/ Score: 52 + 4 25 % Mastered Review: 2025-09-16 Τα λαχανικά κάνουν καλό στην υ…" at bounding box center [470, 210] width 562 height 314
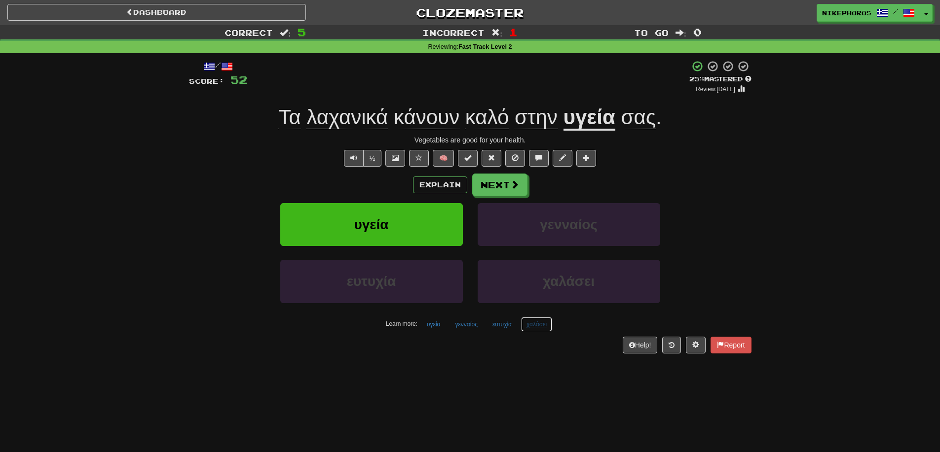
click at [535, 321] on button "χαλάσει" at bounding box center [536, 324] width 31 height 15
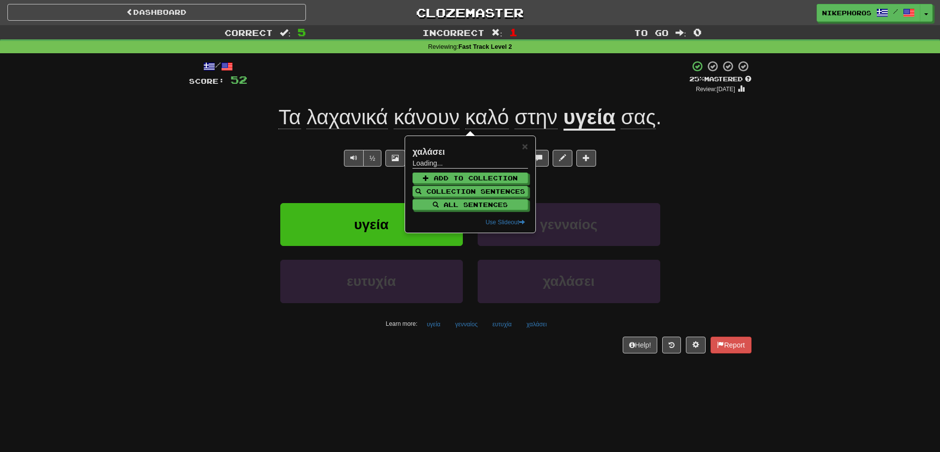
click at [542, 360] on div "/ Score: 52 + 4 25 % Mastered Review: 2025-09-16 Τα λαχανικά κάνουν καλό στην υ…" at bounding box center [470, 210] width 562 height 314
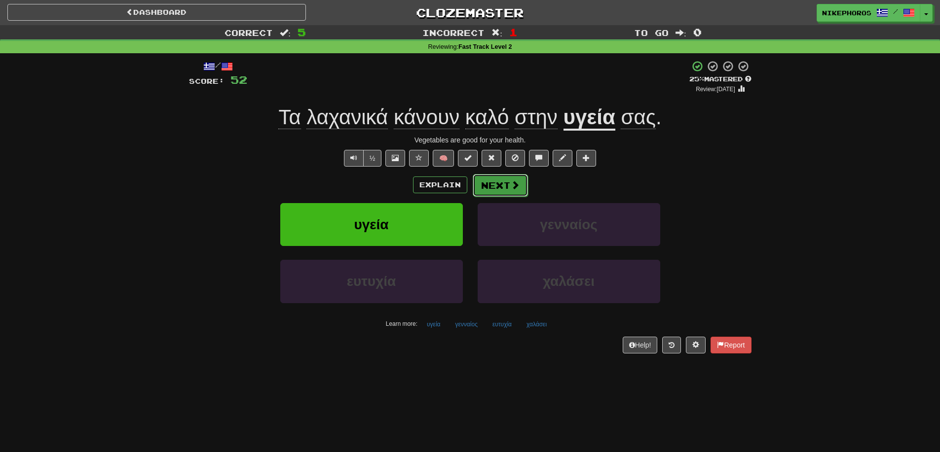
click at [478, 177] on button "Next" at bounding box center [500, 185] width 55 height 23
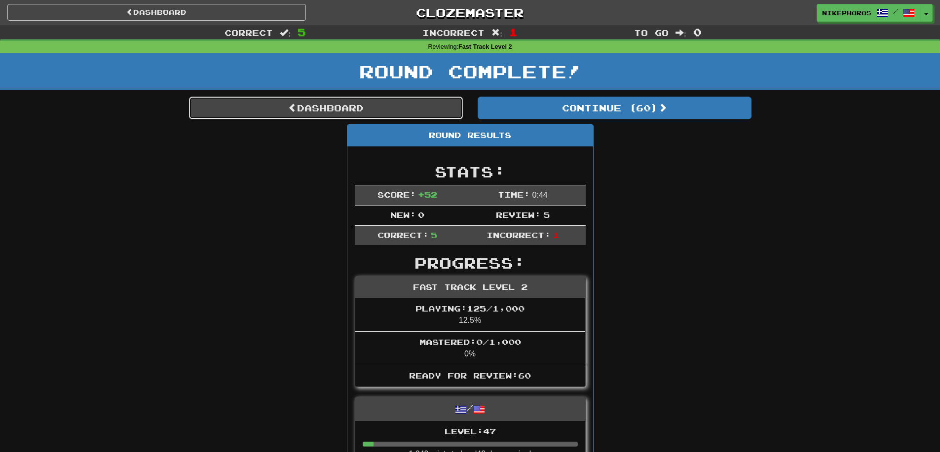
click at [414, 107] on link "Dashboard" at bounding box center [326, 108] width 274 height 23
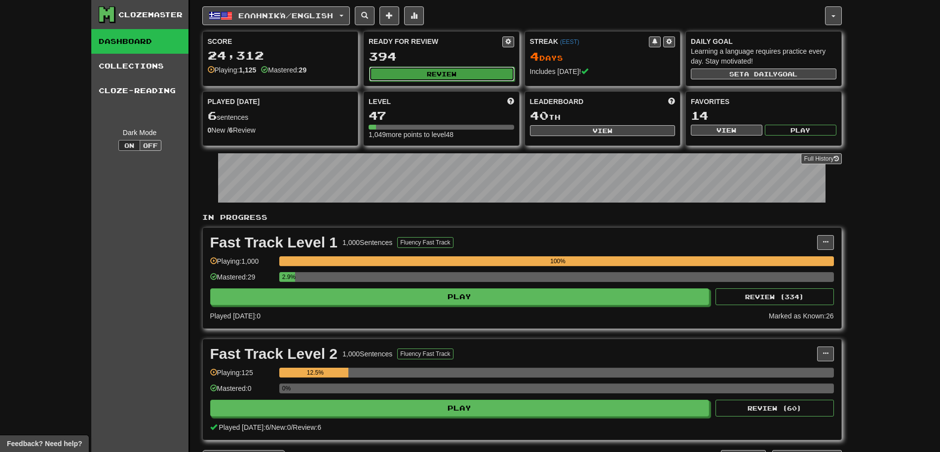
click at [430, 78] on button "Review" at bounding box center [442, 74] width 146 height 15
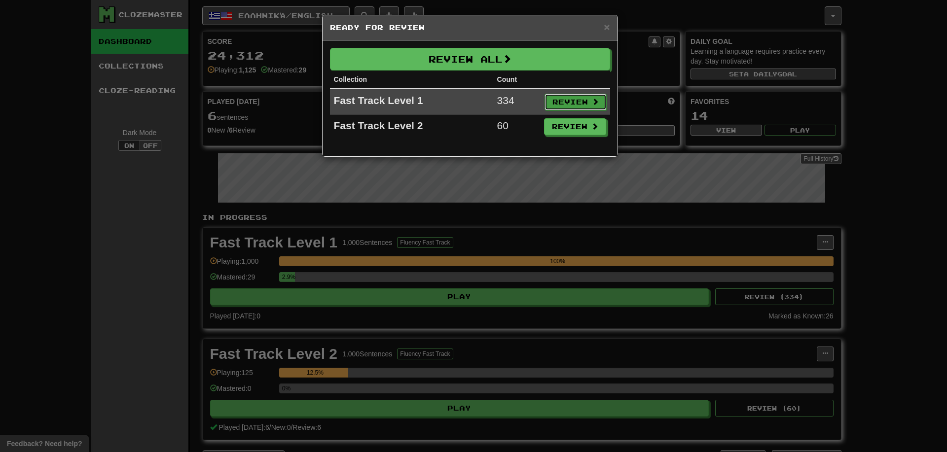
click at [566, 99] on button "Review" at bounding box center [576, 102] width 62 height 17
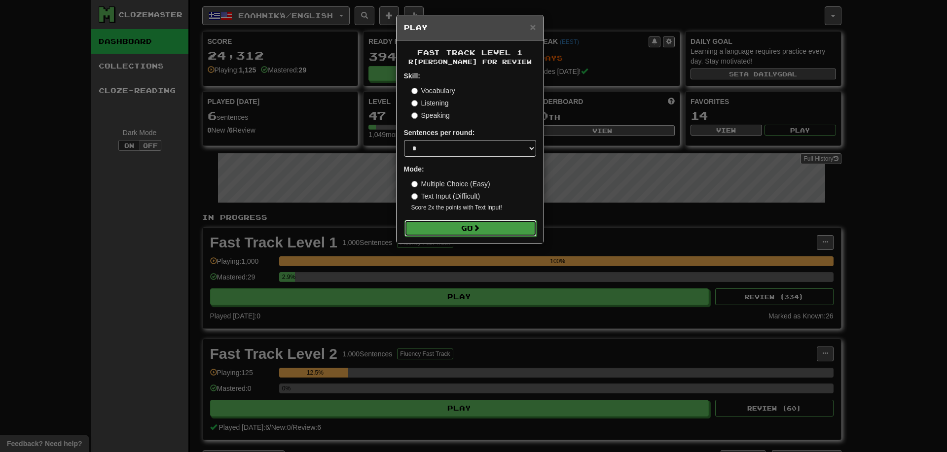
click at [480, 224] on span at bounding box center [476, 227] width 7 height 7
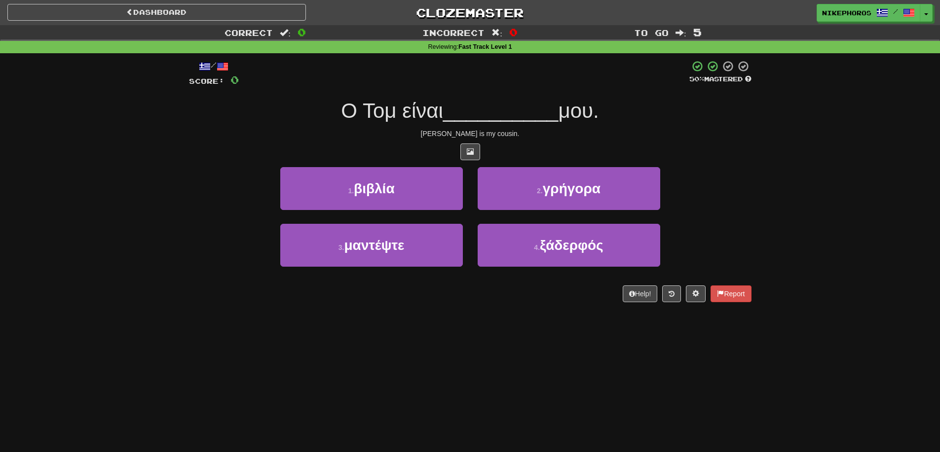
click at [557, 111] on span "__________" at bounding box center [500, 110] width 115 height 23
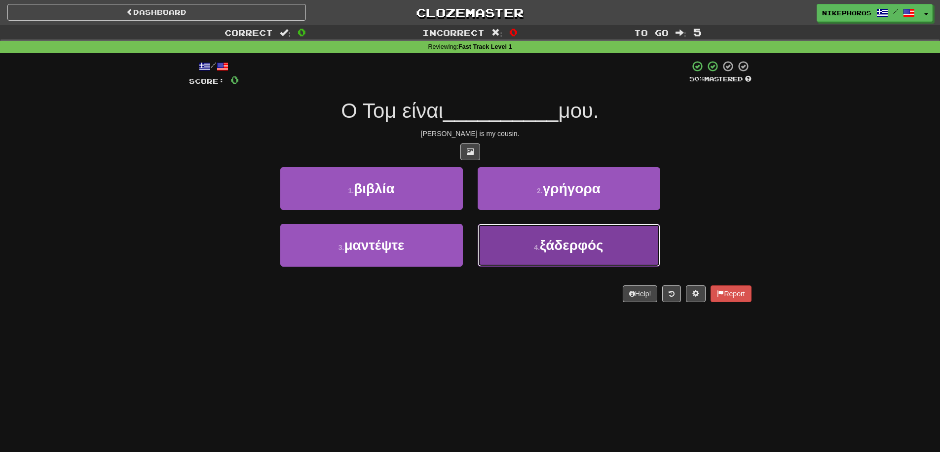
click at [628, 249] on button "4 . ξάδερφός" at bounding box center [569, 245] width 183 height 43
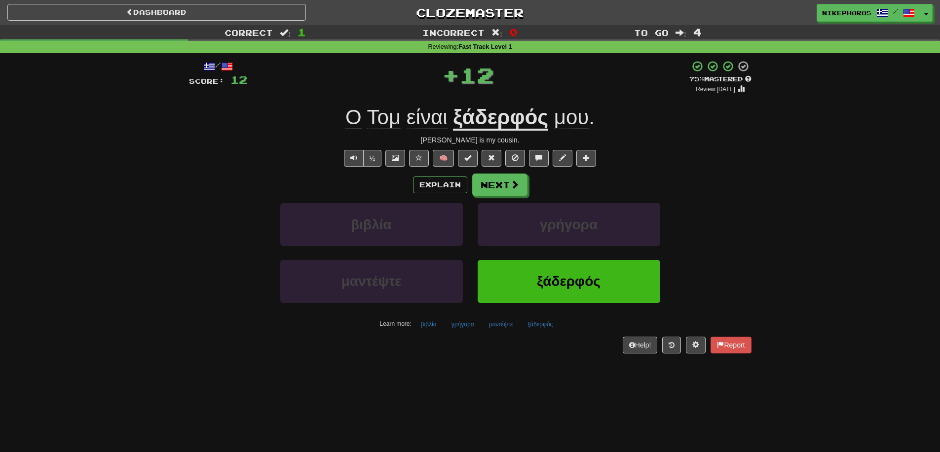
click at [506, 121] on u "ξάδερφός" at bounding box center [500, 118] width 95 height 25
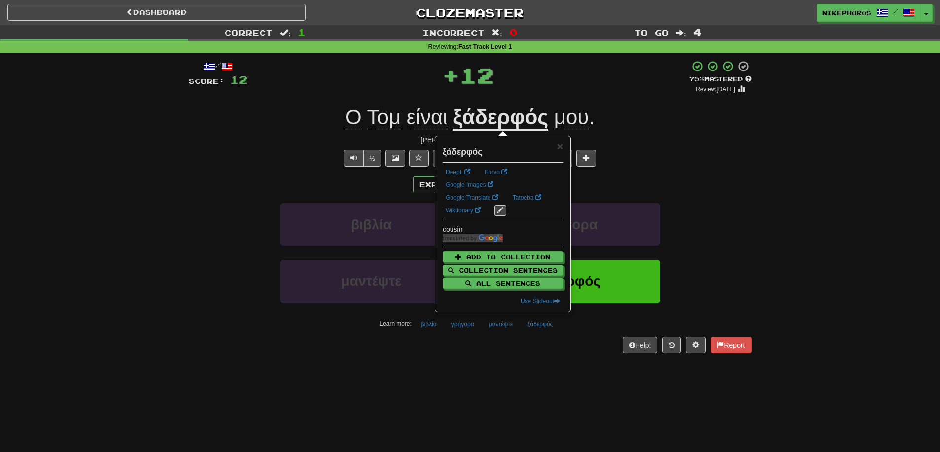
click at [687, 145] on div "/ Score: 12 + 12 75 % Mastered Review: [DATE] Ο Τομ είναι ξάδερφός μου . [PERSO…" at bounding box center [470, 206] width 562 height 293
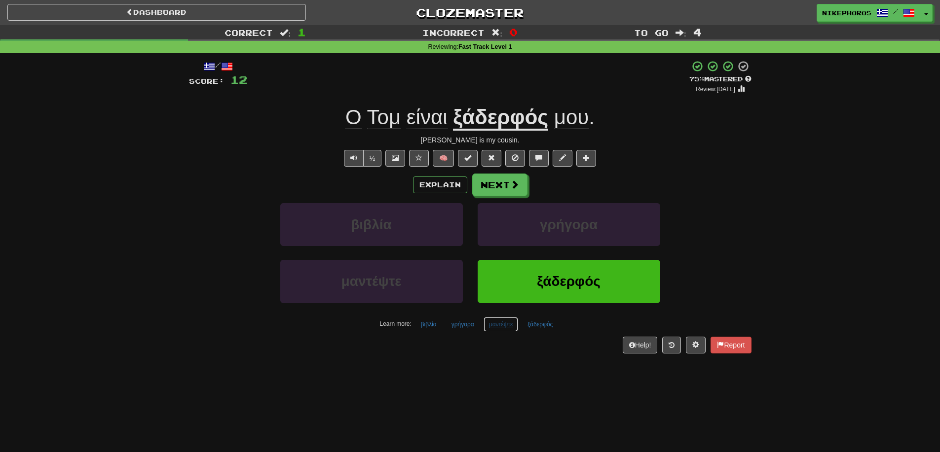
click at [504, 329] on button "μαντέψτε" at bounding box center [500, 324] width 35 height 15
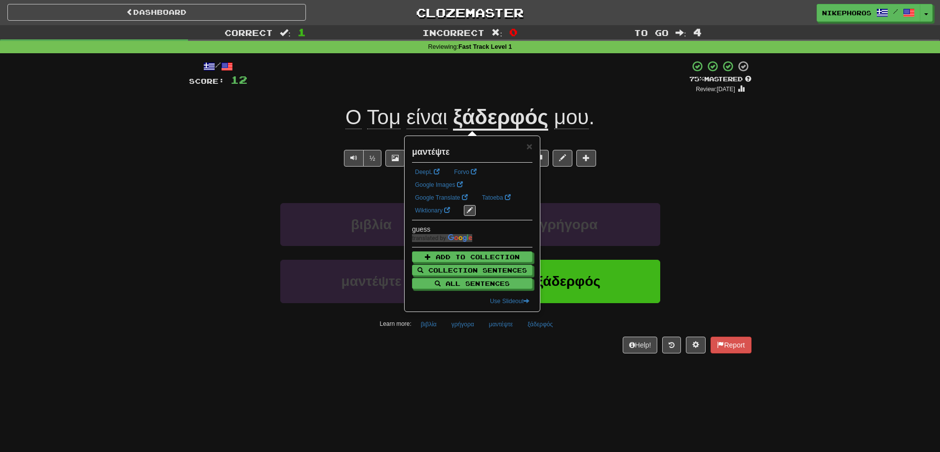
click at [545, 356] on div "/ Score: 12 + 12 75 % Mastered Review: [DATE] Ο Τομ είναι ξάδερφός μου . [PERSO…" at bounding box center [470, 210] width 562 height 314
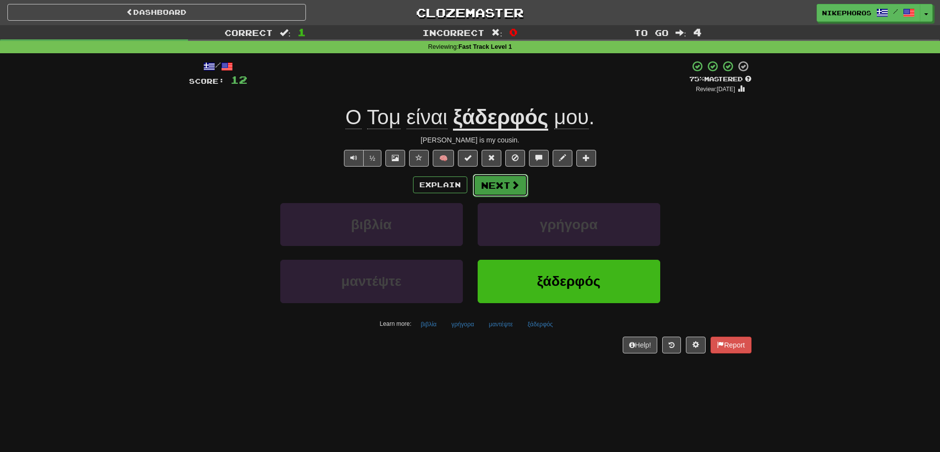
click at [515, 185] on span at bounding box center [515, 185] width 9 height 9
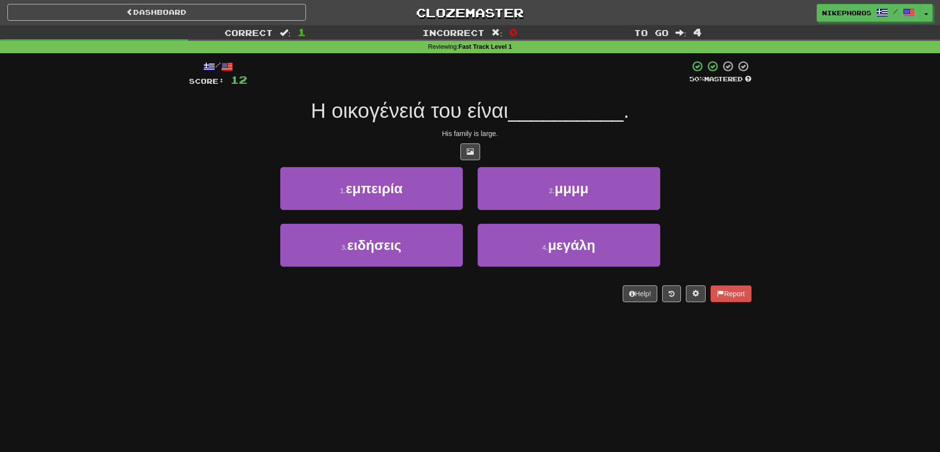
click at [720, 152] on div at bounding box center [470, 152] width 562 height 17
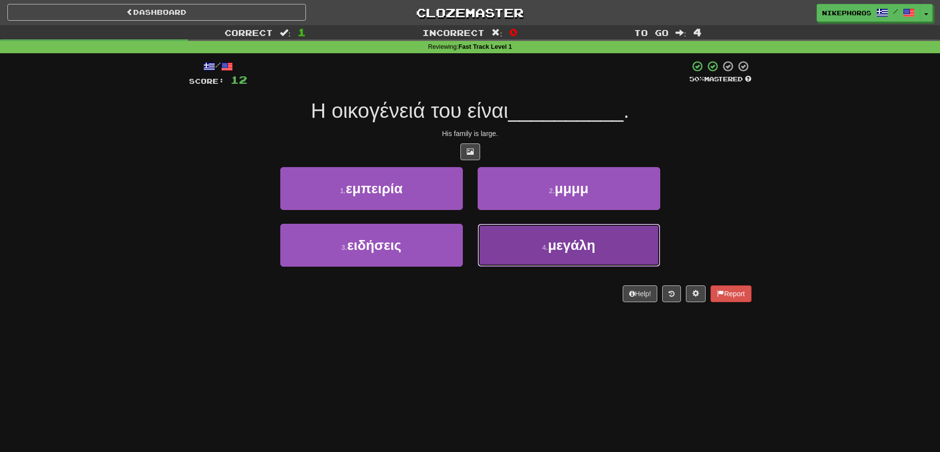
click at [626, 242] on button "4 . μεγάλη" at bounding box center [569, 245] width 183 height 43
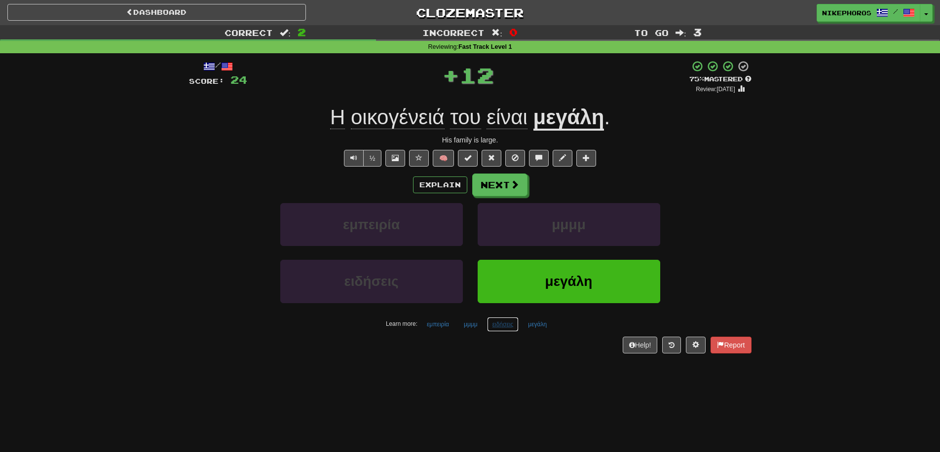
click at [488, 328] on button "ειδήσεις" at bounding box center [503, 324] width 32 height 15
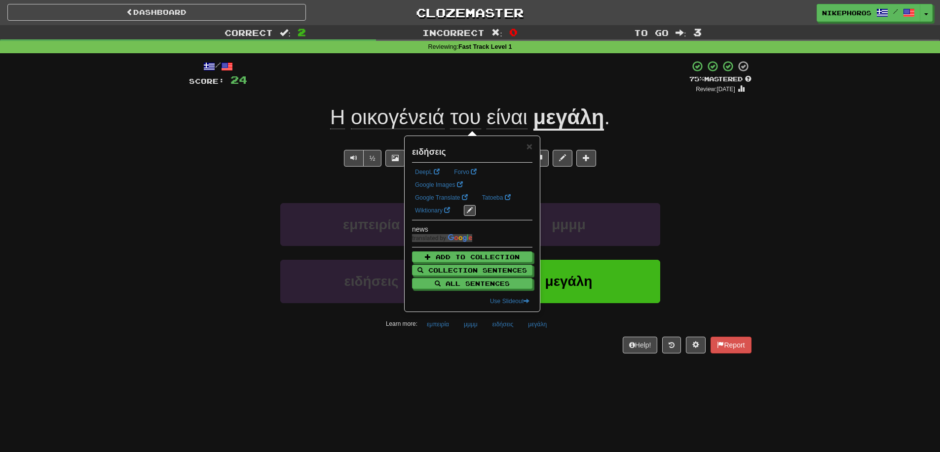
click at [513, 362] on div "/ Score: 24 + 12 75 % Mastered Review: 2025-10-15 Η οικογένειά του είναι μεγάλη…" at bounding box center [470, 210] width 562 height 314
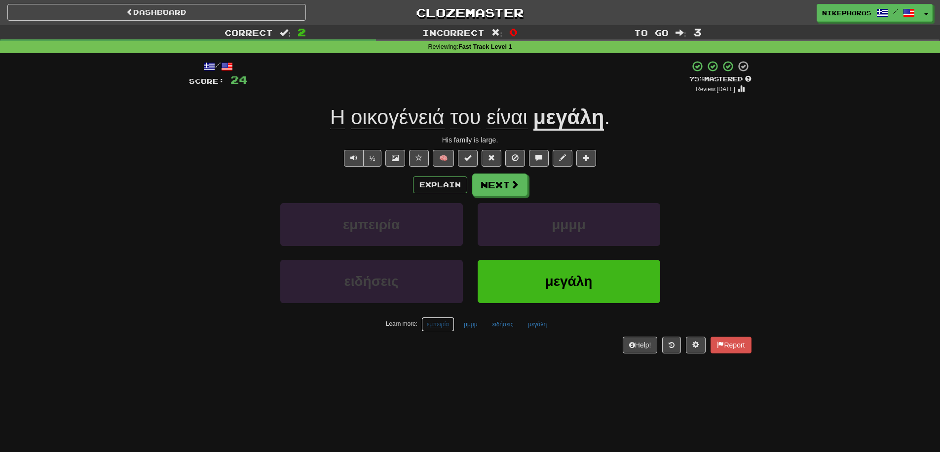
click at [442, 328] on button "εμπειρία" at bounding box center [437, 324] width 33 height 15
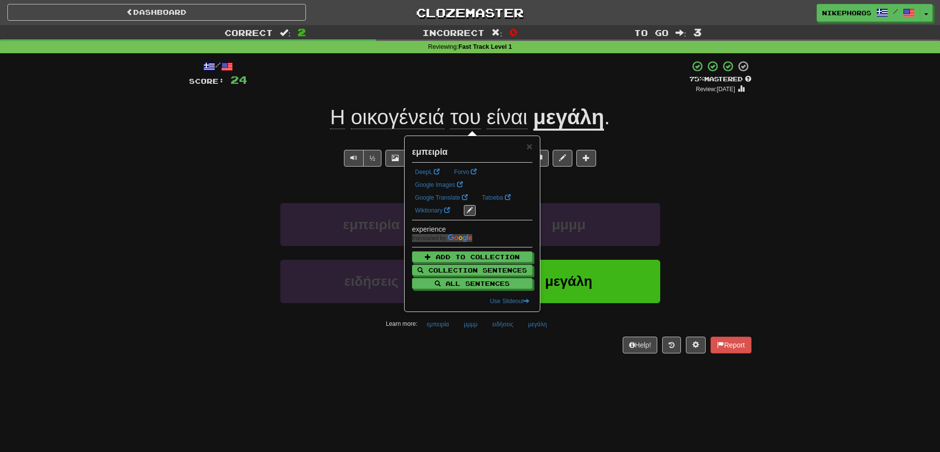
click at [485, 371] on div "Dashboard Clozemaster Nikephoros / Toggle Dropdown Dashboard Leaderboard Activi…" at bounding box center [470, 226] width 940 height 452
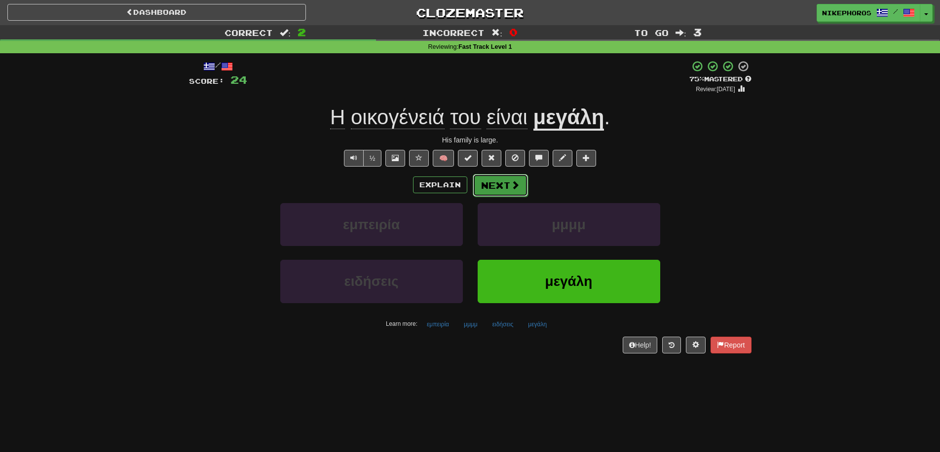
click at [513, 186] on span at bounding box center [515, 185] width 9 height 9
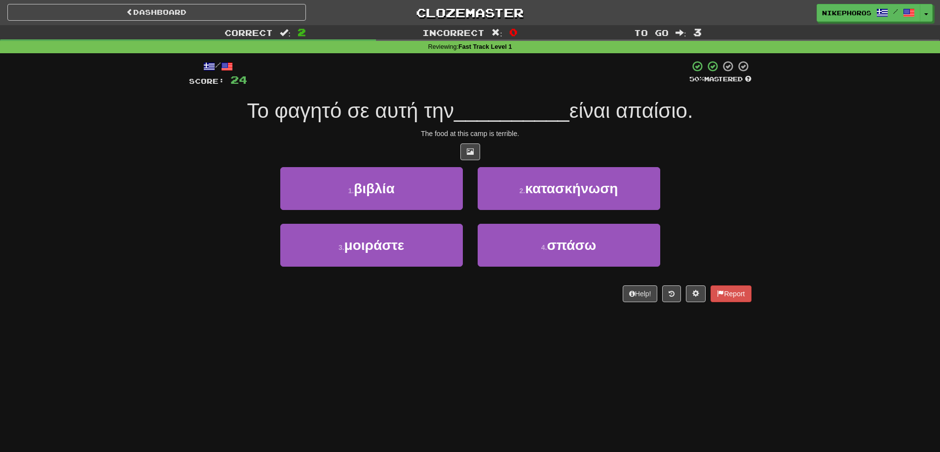
click at [501, 118] on span "__________" at bounding box center [511, 110] width 115 height 23
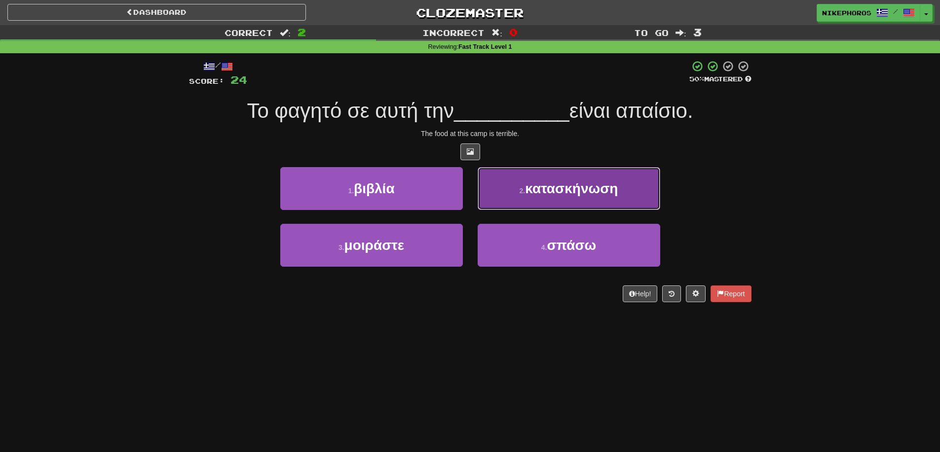
click at [597, 197] on button "2 . κατασκήνωση" at bounding box center [569, 188] width 183 height 43
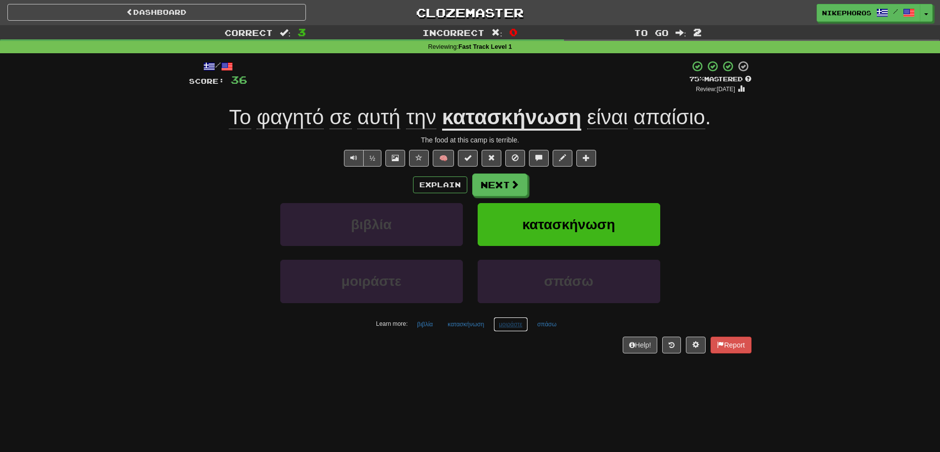
click at [513, 326] on button "μοιράστε" at bounding box center [510, 324] width 35 height 15
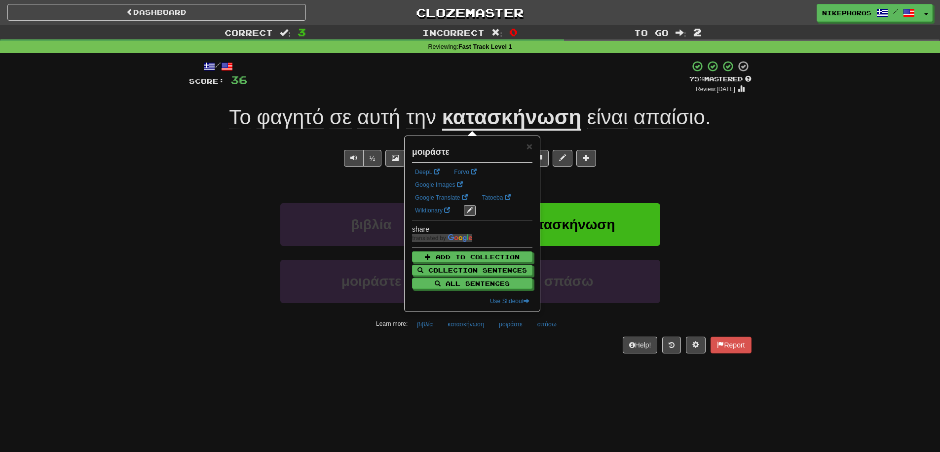
click at [515, 359] on div "/ Score: 36 + 12 75 % Mastered Review: 2025-10-15 Το φαγητό σε αυτή την κατασκή…" at bounding box center [470, 210] width 562 height 314
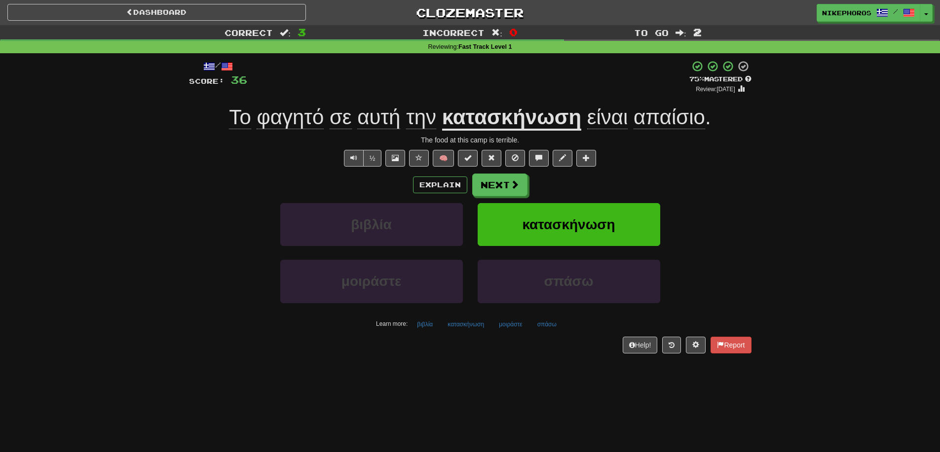
click at [547, 333] on div "/ Score: 36 + 12 75 % Mastered Review: 2025-10-15 Το φαγητό σε αυτή την κατασκή…" at bounding box center [470, 206] width 562 height 293
click at [548, 330] on button "σπάσω" at bounding box center [547, 324] width 30 height 15
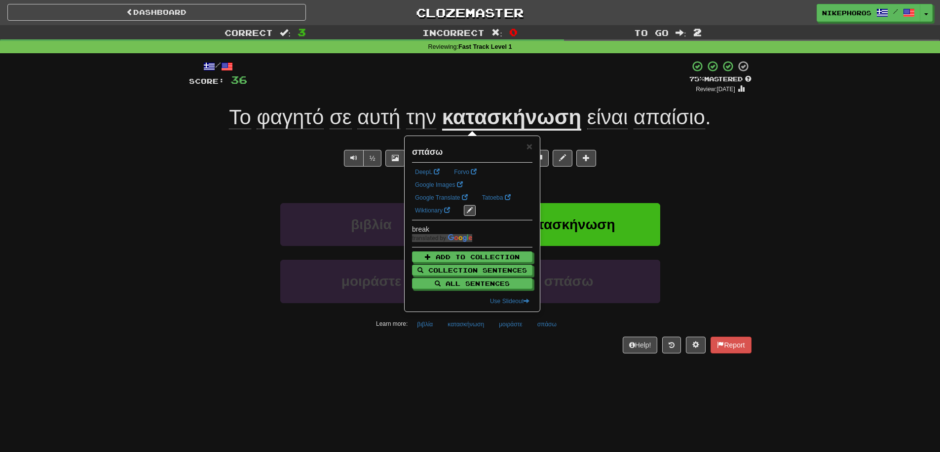
click at [556, 373] on div "Dashboard Clozemaster Nikephoros / Toggle Dropdown Dashboard Leaderboard Activi…" at bounding box center [470, 226] width 940 height 452
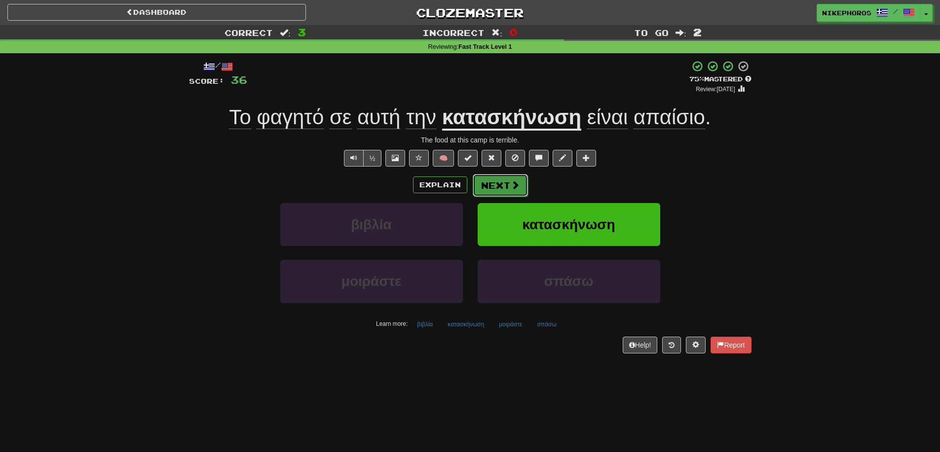
click at [516, 186] on span at bounding box center [515, 185] width 9 height 9
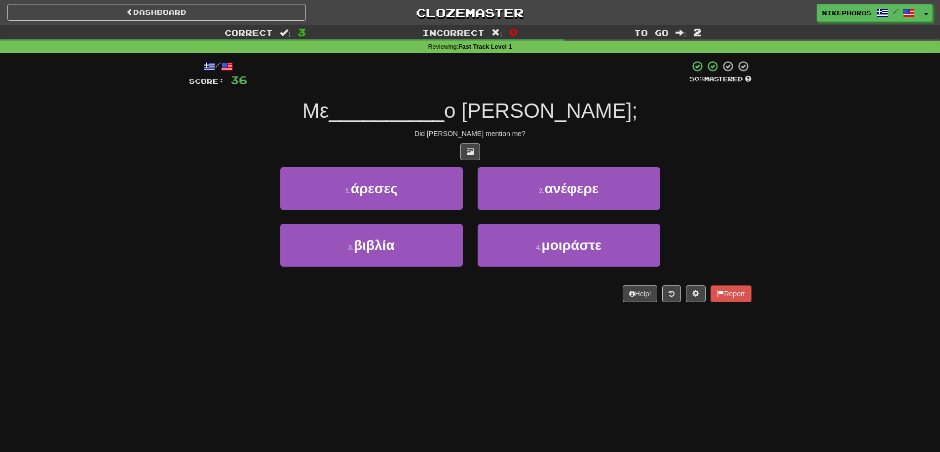
click at [488, 90] on div "/ Score: 36 50 % Mastered Με __________ ο Τομ; Did Tom mention me? 1 . άρεσες 2…" at bounding box center [470, 181] width 562 height 242
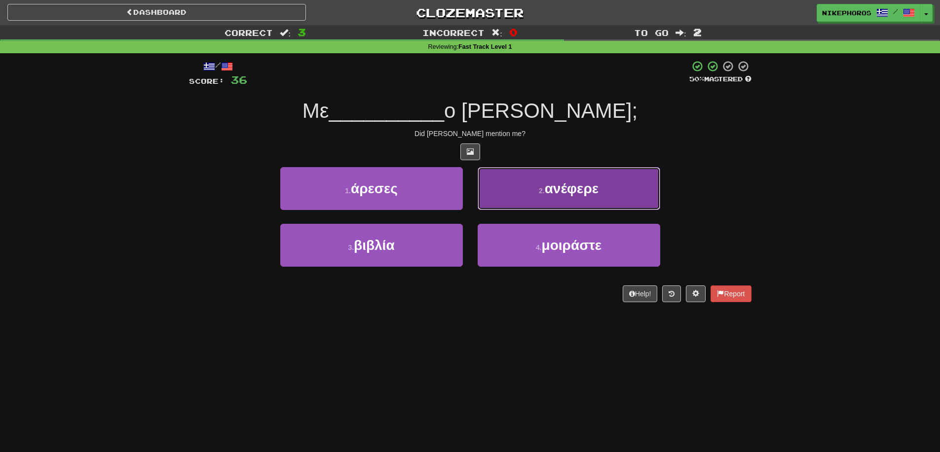
click at [591, 181] on span "ανέφερε" at bounding box center [572, 188] width 54 height 15
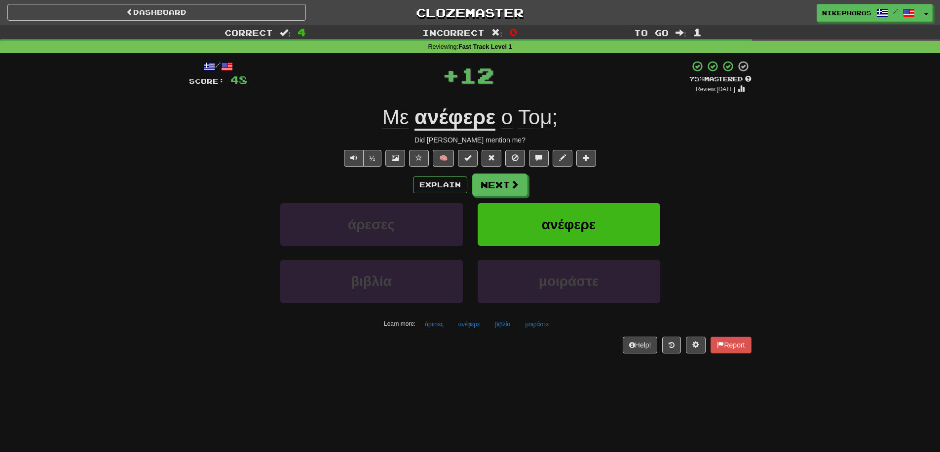
click at [473, 124] on u "ανέφερε" at bounding box center [454, 118] width 81 height 25
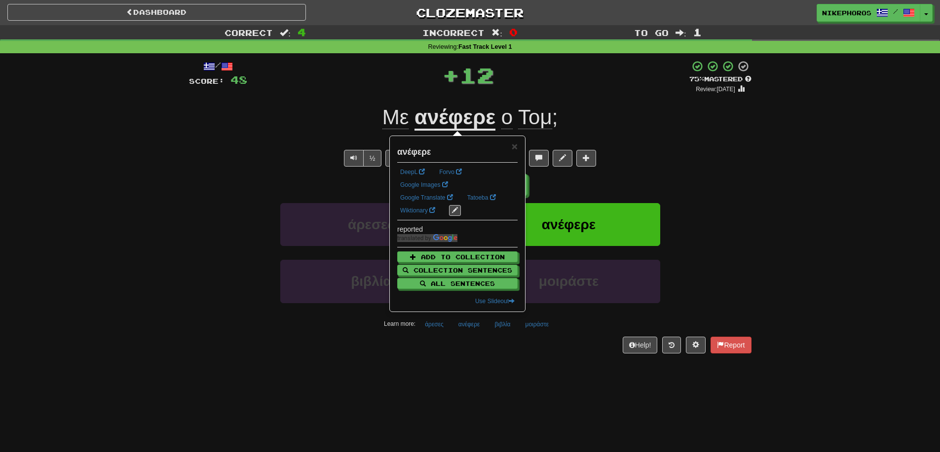
click at [680, 131] on div "/ Score: 48 + 12 75 % Mastered Review: 2025-10-15 Με ανέφερε ο Τομ ; Did Tom me…" at bounding box center [470, 206] width 562 height 293
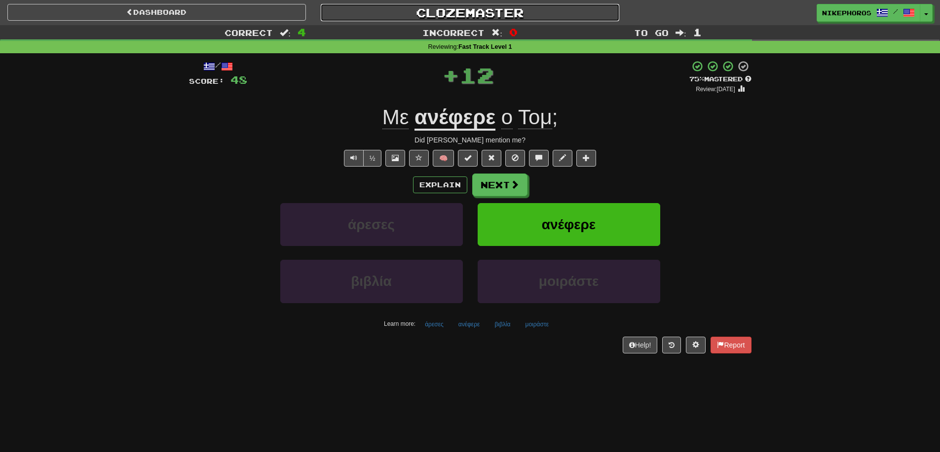
click at [486, 16] on link "Clozemaster" at bounding box center [470, 12] width 298 height 17
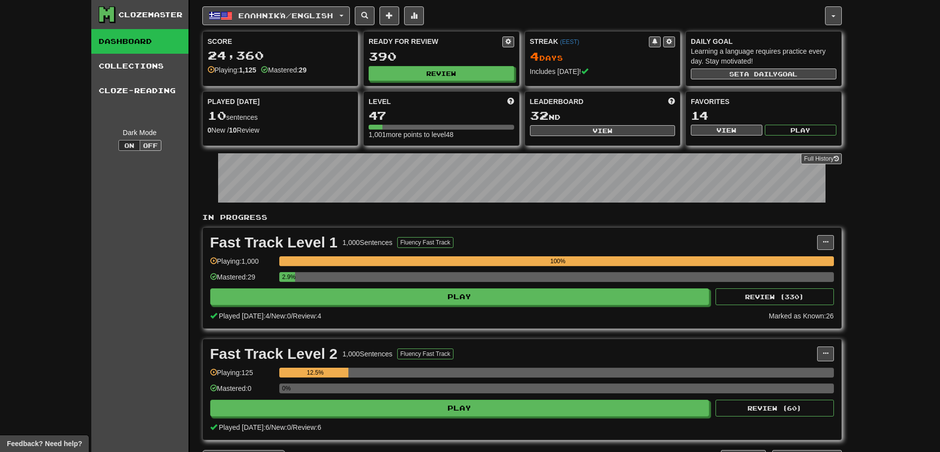
click at [473, 81] on div "Ready for Review 390 Review" at bounding box center [441, 59] width 155 height 54
click at [472, 73] on button "Review" at bounding box center [442, 74] width 146 height 15
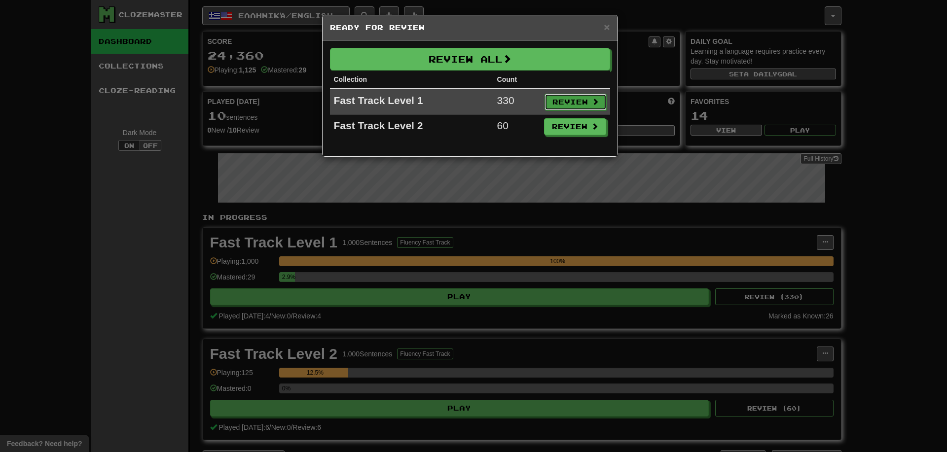
click at [558, 100] on button "Review" at bounding box center [576, 102] width 62 height 17
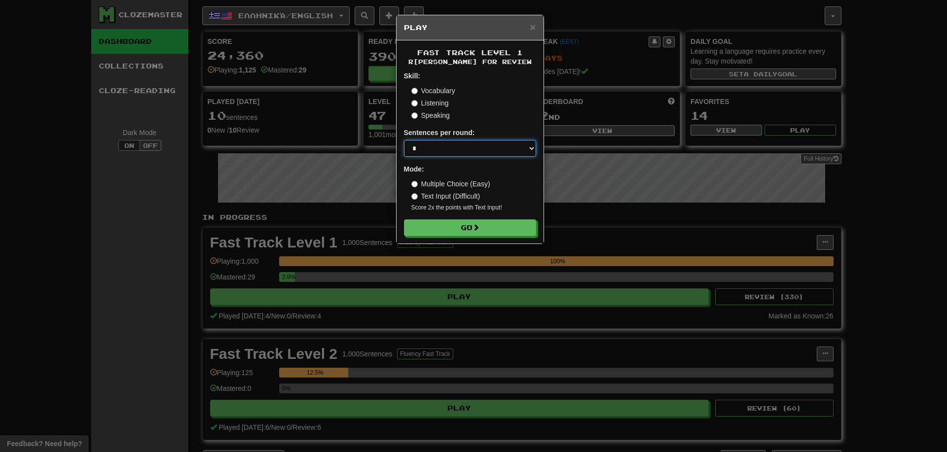
click at [437, 154] on select "* ** ** ** ** ** *** ********" at bounding box center [470, 148] width 132 height 17
select select "**"
click at [404, 140] on select "* ** ** ** ** ** *** ********" at bounding box center [470, 148] width 132 height 17
click at [445, 220] on form "Skill: Vocabulary Listening Speaking Sentences per round: * ** ** ** ** ** *** …" at bounding box center [470, 153] width 132 height 165
click at [480, 228] on span at bounding box center [476, 227] width 7 height 7
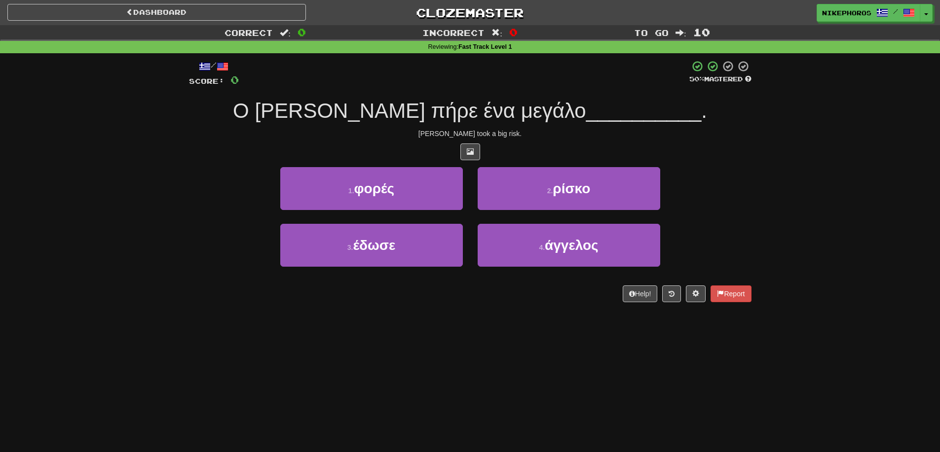
click at [767, 184] on div "Correct : 0 Incorrect : 0 To go : 10 Reviewing : Fast Track Level 1 / Score: 0 …" at bounding box center [470, 170] width 940 height 291
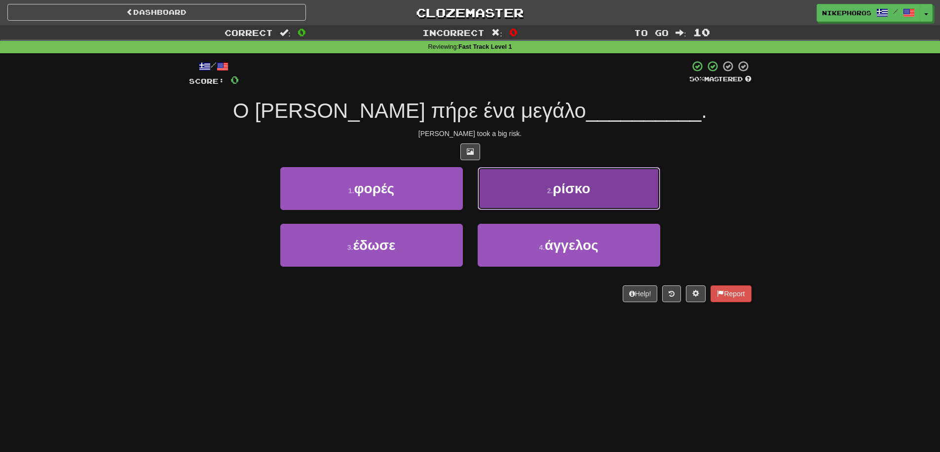
click at [601, 189] on button "2 . ρίσκο" at bounding box center [569, 188] width 183 height 43
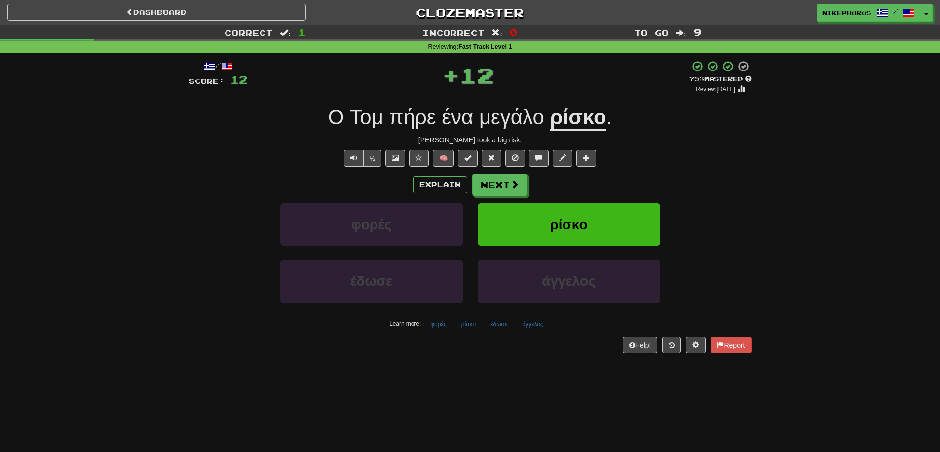
click at [746, 186] on div "Explain Next" at bounding box center [470, 185] width 562 height 23
click at [446, 329] on button "φορές" at bounding box center [438, 324] width 27 height 15
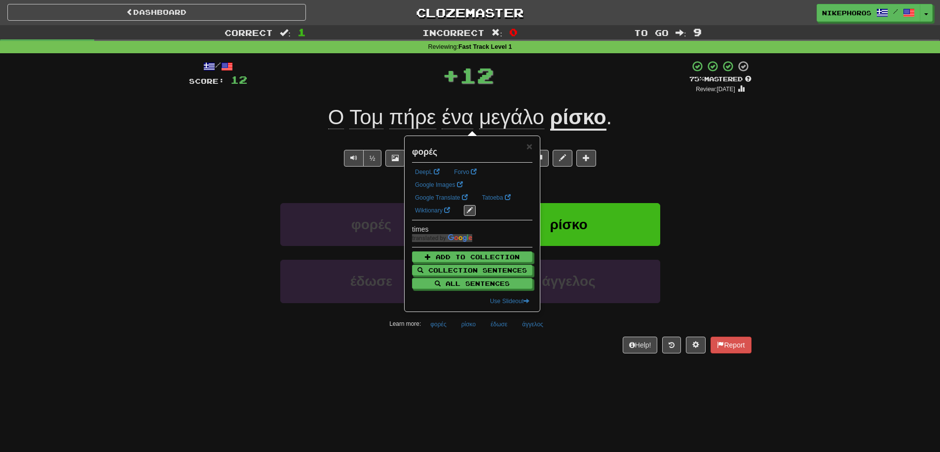
click at [476, 381] on div "Dashboard Clozemaster Nikephoros / Toggle Dropdown Dashboard Leaderboard Activi…" at bounding box center [470, 226] width 940 height 452
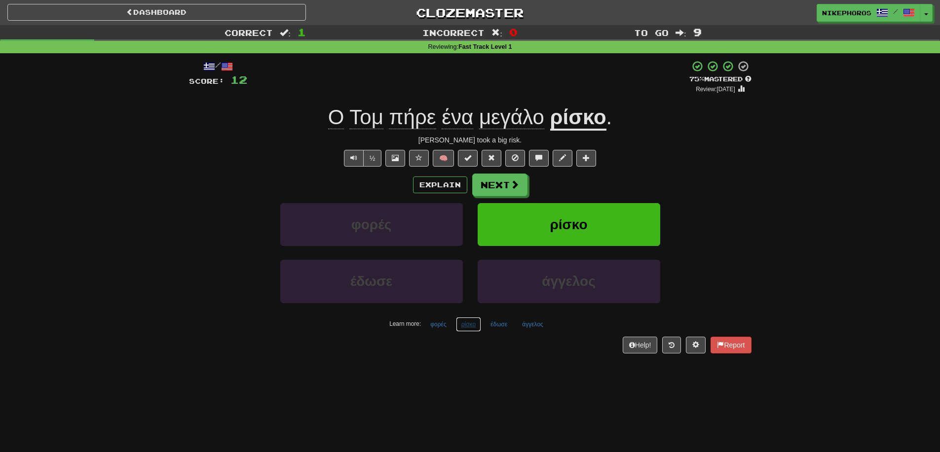
click at [465, 325] on button "ρίσκο" at bounding box center [468, 324] width 25 height 15
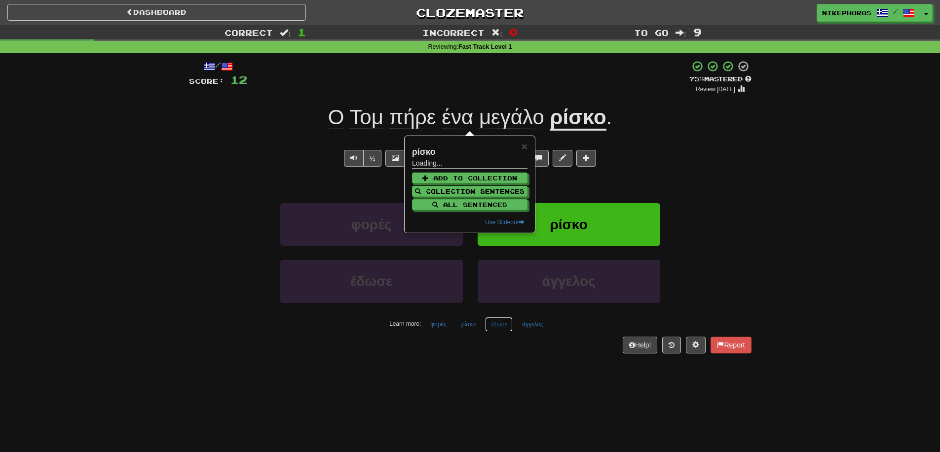
click at [498, 326] on button "έδωσε" at bounding box center [499, 324] width 28 height 15
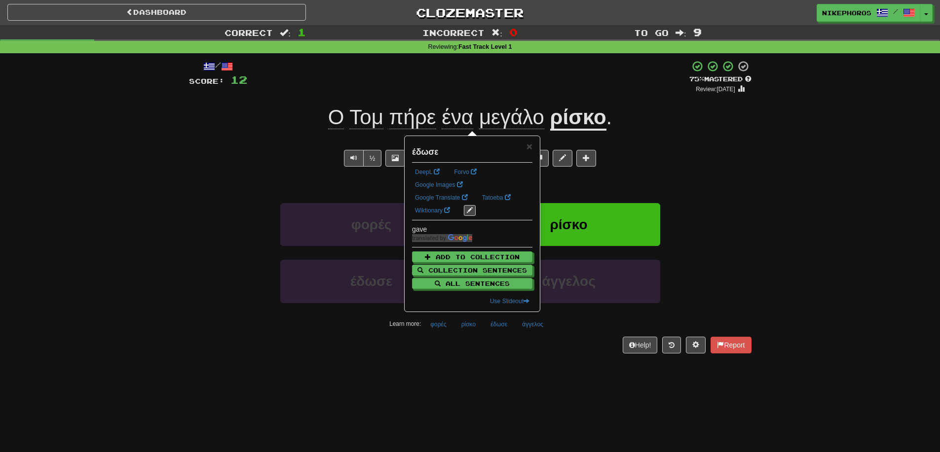
click at [515, 360] on div "/ Score: 12 + 12 75 % Mastered Review: [DATE] Ο [PERSON_NAME] πήρε ένα μεγάλο ρ…" at bounding box center [470, 210] width 562 height 314
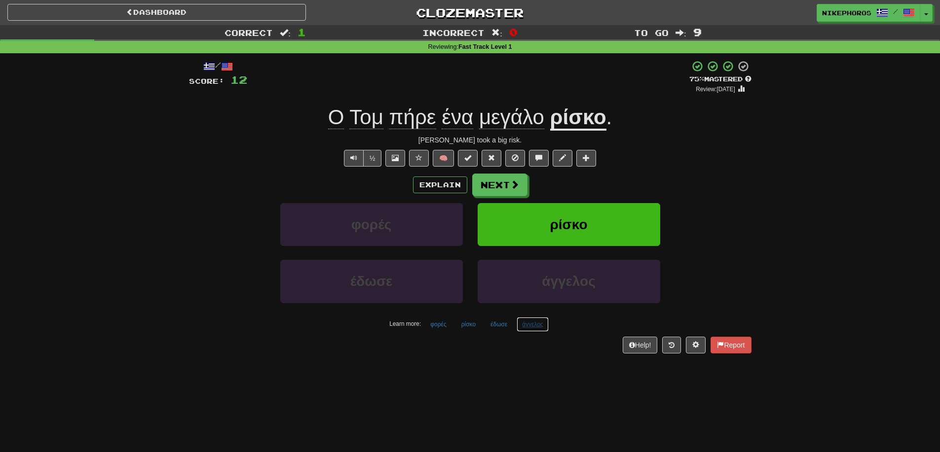
click at [546, 325] on button "άγγελος" at bounding box center [533, 324] width 32 height 15
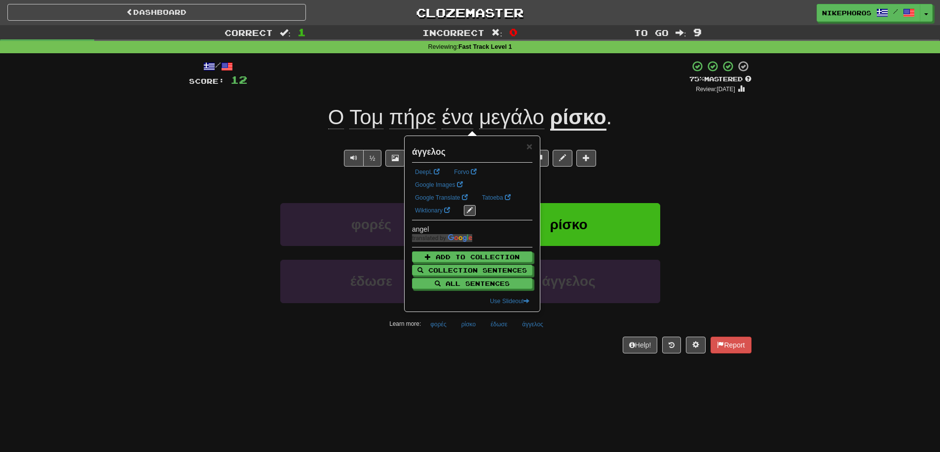
click at [594, 387] on div "Dashboard Clozemaster Nikephoros / Toggle Dropdown Dashboard Leaderboard Activi…" at bounding box center [470, 226] width 940 height 452
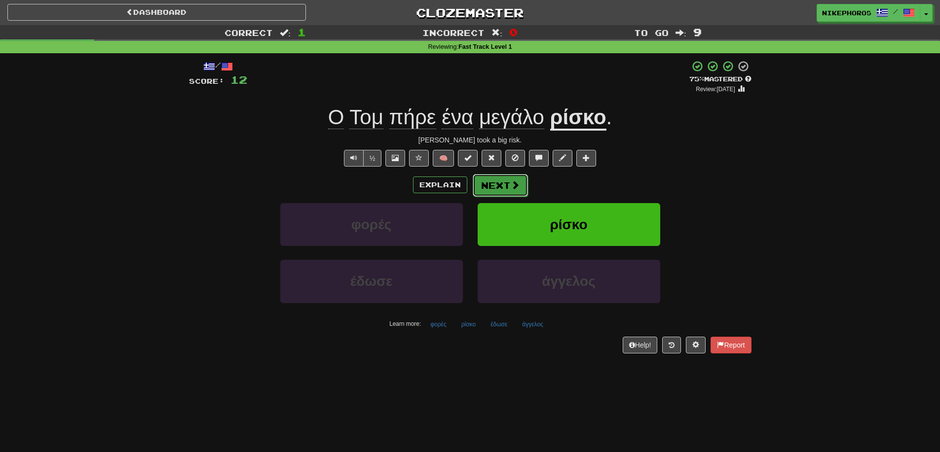
click at [512, 185] on span at bounding box center [515, 185] width 9 height 9
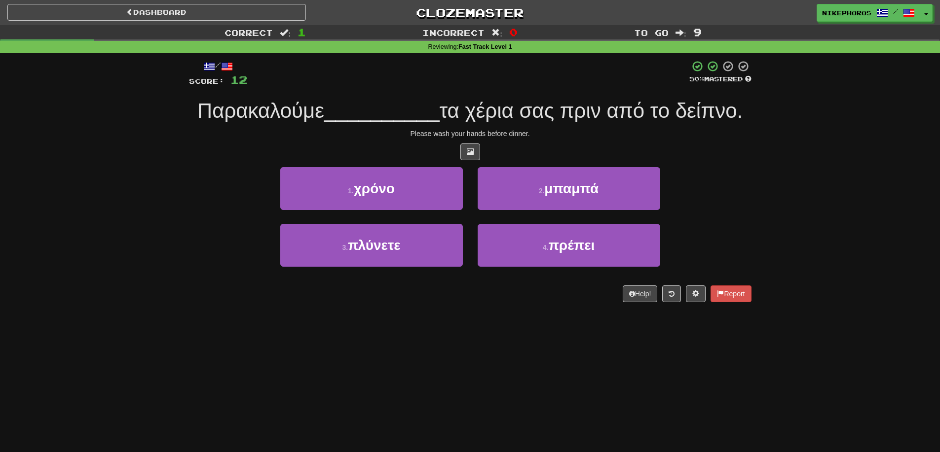
click at [609, 145] on div at bounding box center [470, 152] width 562 height 17
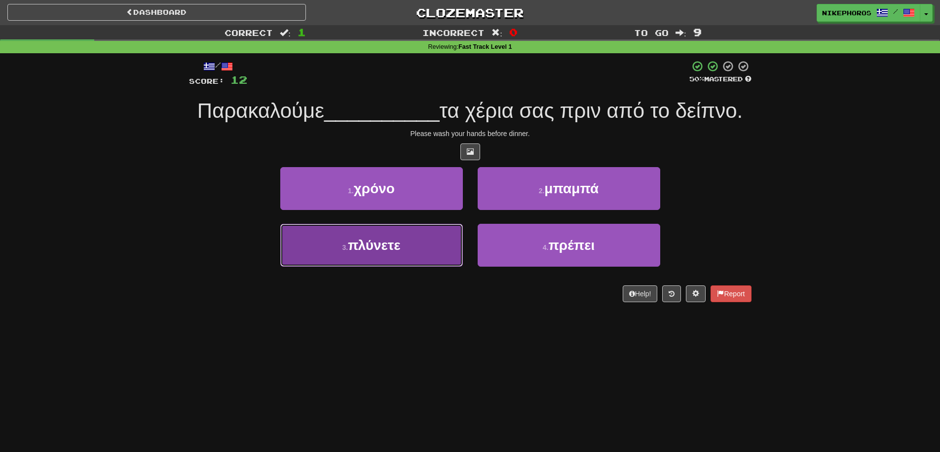
click at [410, 260] on button "3 . πλύνετε" at bounding box center [371, 245] width 183 height 43
